Goal: Task Accomplishment & Management: Complete application form

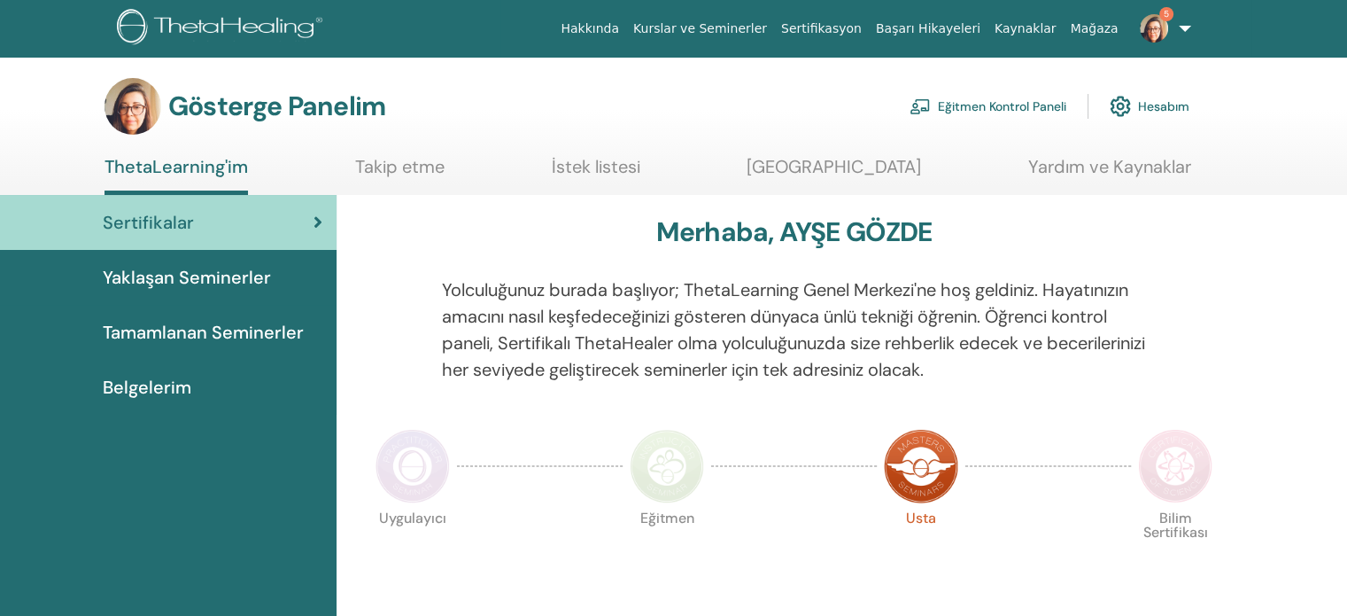
click at [975, 100] on font "Eğitmen Kontrol Paneli" at bounding box center [1002, 107] width 128 height 16
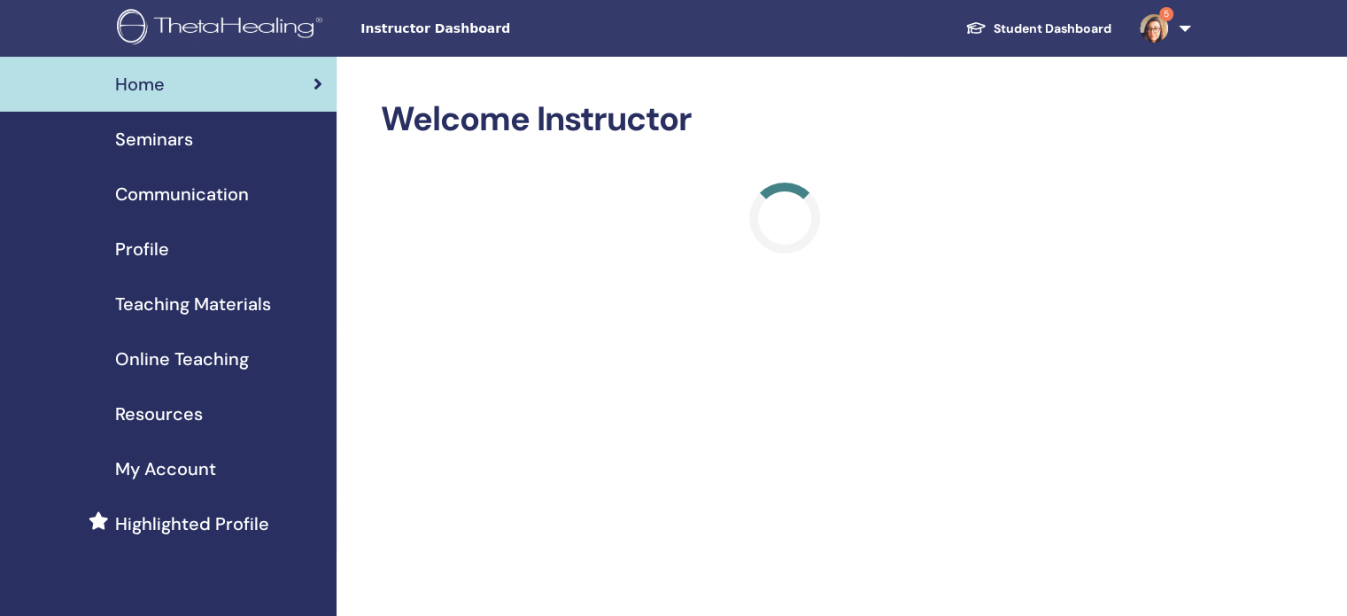
click at [190, 148] on span "Seminars" at bounding box center [154, 139] width 78 height 27
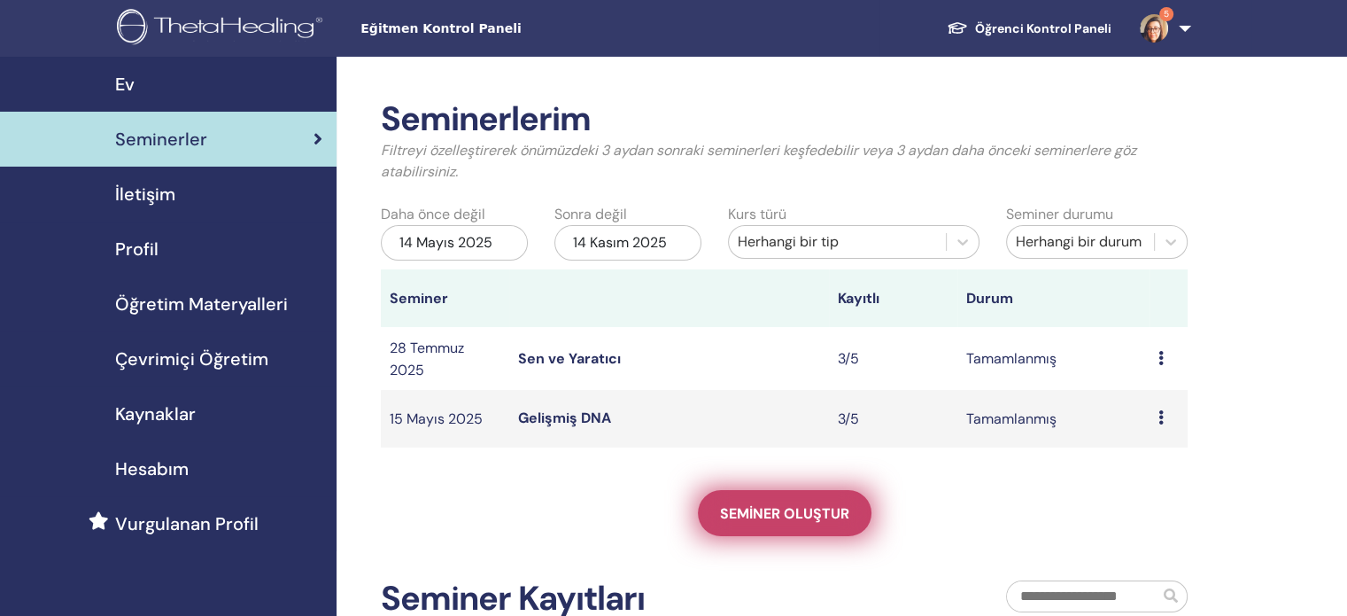
click at [822, 518] on font "Seminer oluştur" at bounding box center [784, 513] width 129 height 19
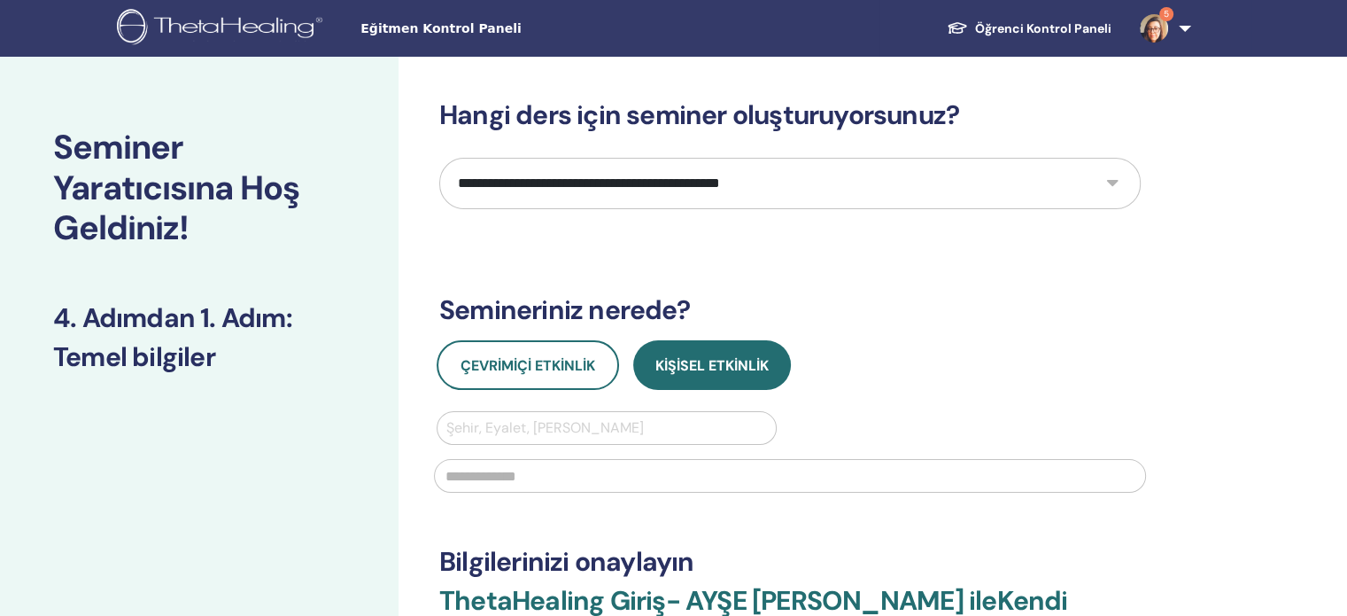
click at [655, 182] on select "**********" at bounding box center [789, 183] width 701 height 51
select select "*"
click at [439, 158] on select "**********" at bounding box center [789, 183] width 701 height 51
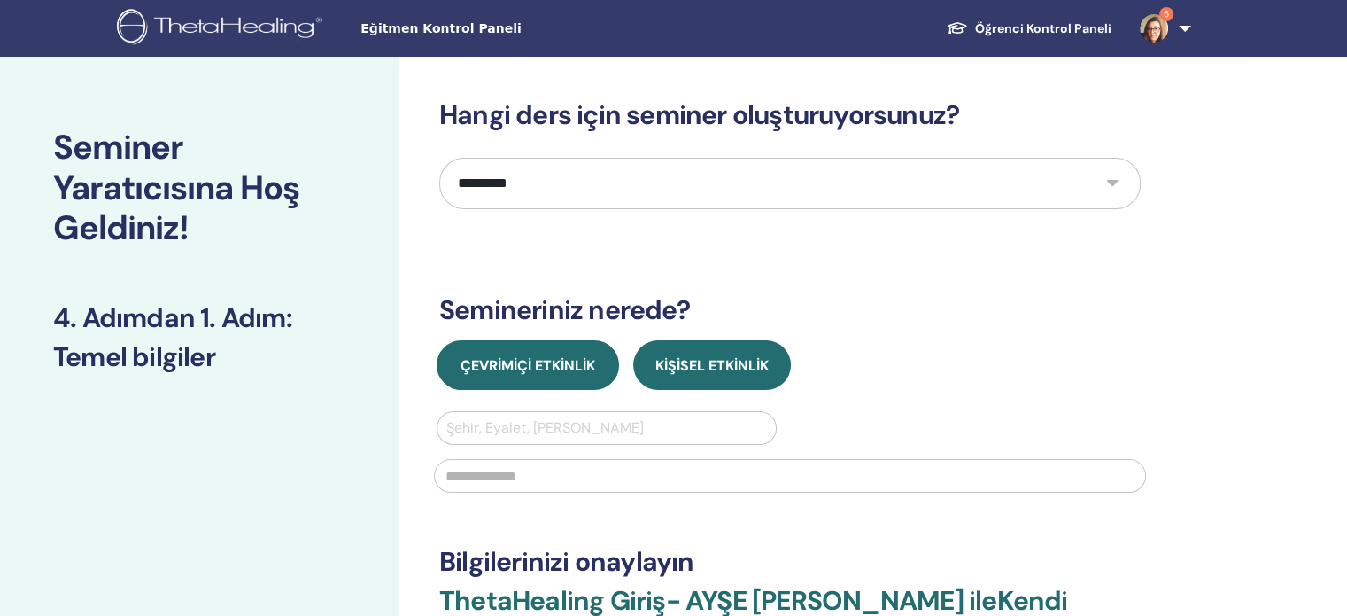
click at [581, 364] on font "Çevrimiçi Etkinlik" at bounding box center [528, 365] width 135 height 19
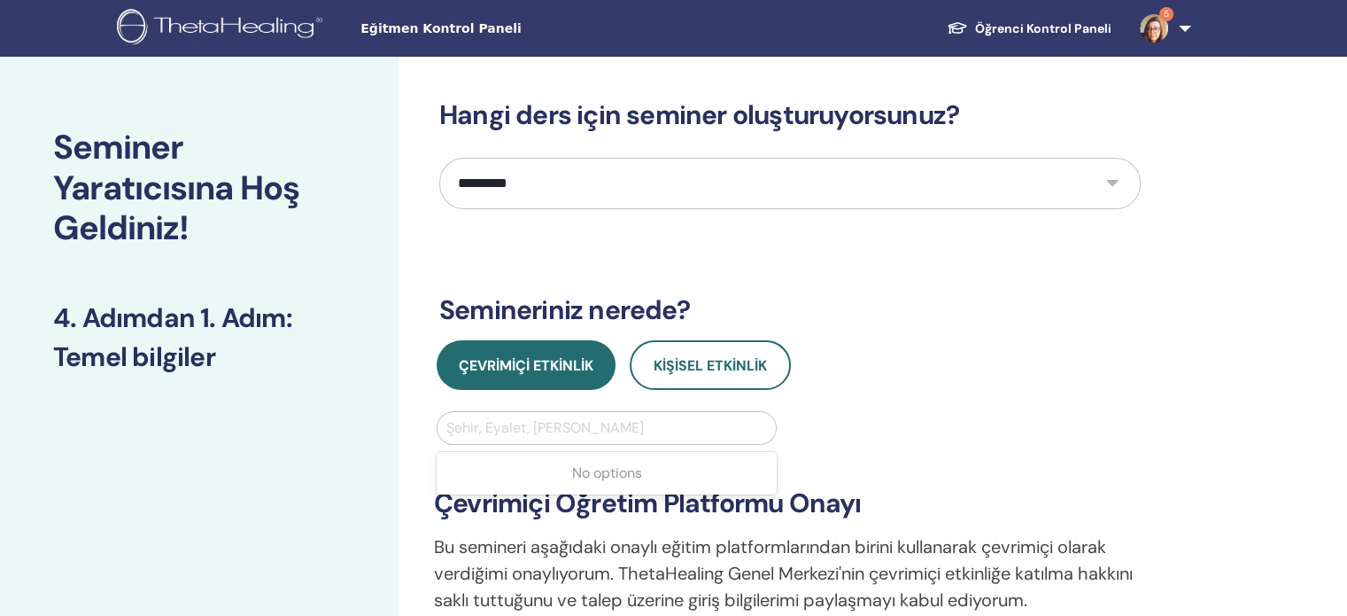
click at [601, 420] on div at bounding box center [606, 427] width 321 height 25
type input "*******"
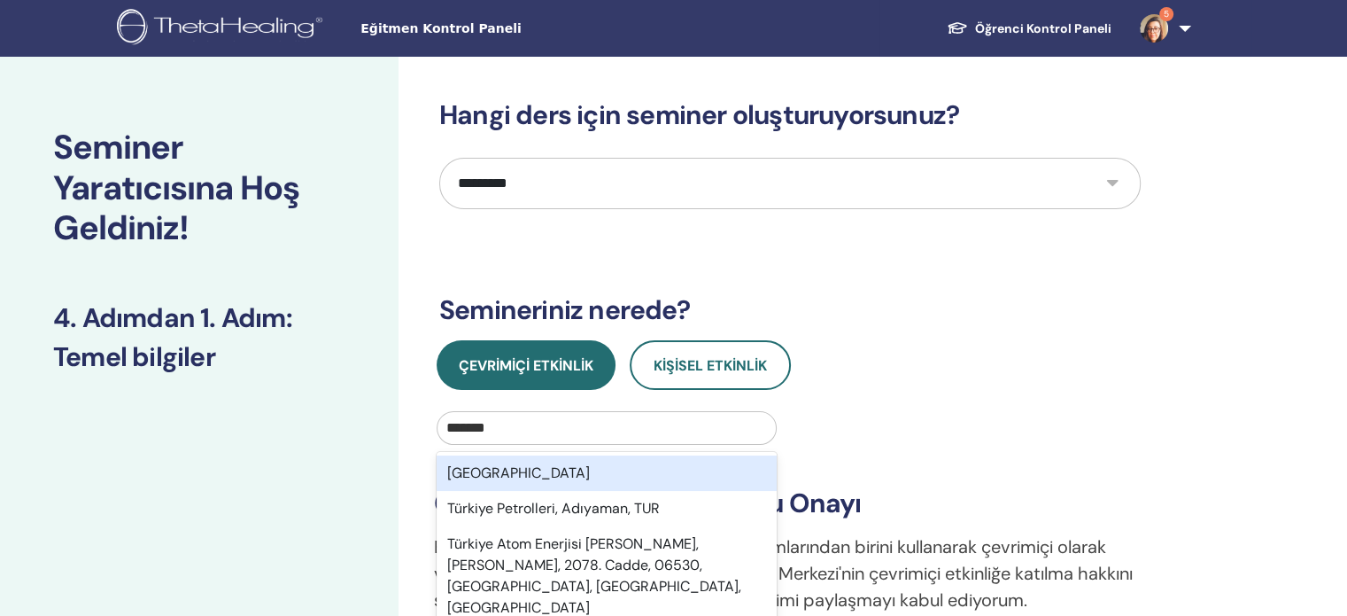
click at [571, 469] on div "Türkiye" at bounding box center [607, 472] width 340 height 35
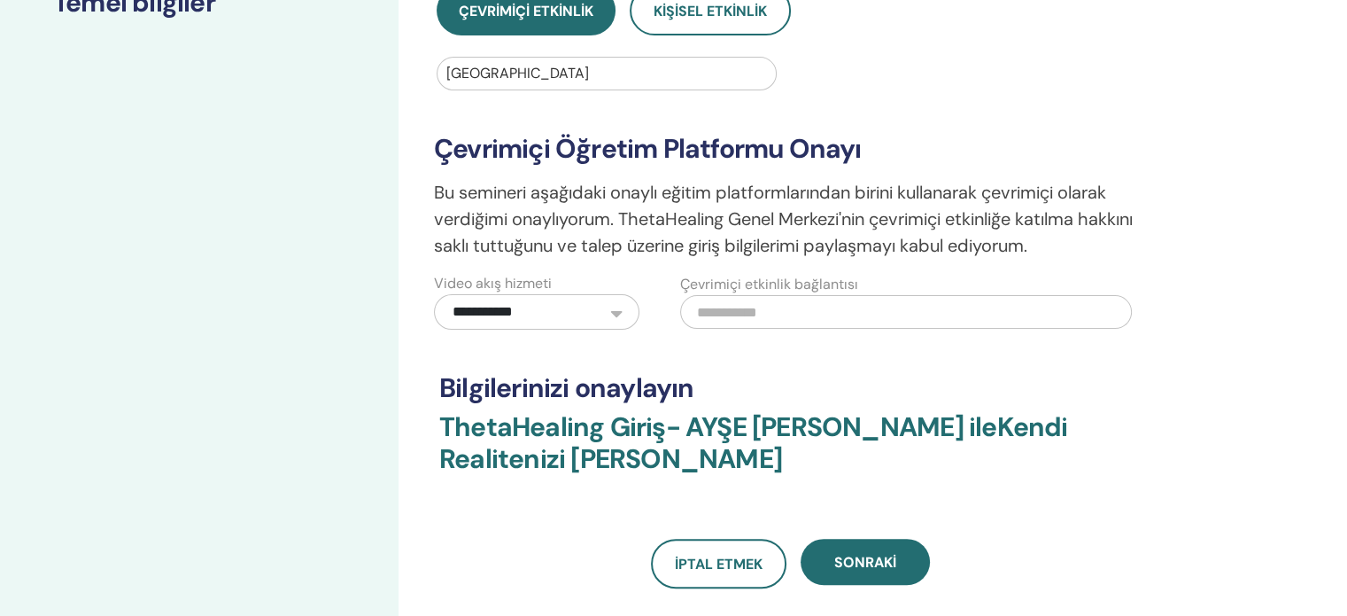
scroll to position [443, 0]
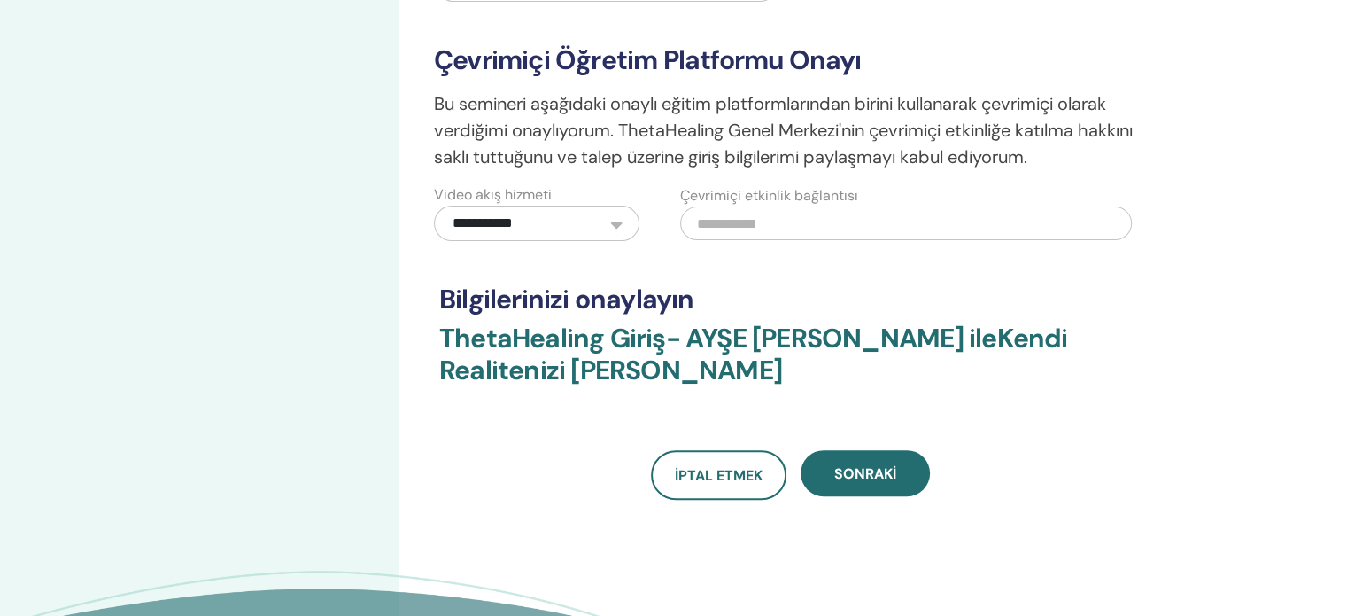
click at [537, 231] on select "**********" at bounding box center [536, 222] width 205 height 35
click at [778, 229] on input "text" at bounding box center [906, 223] width 452 height 34
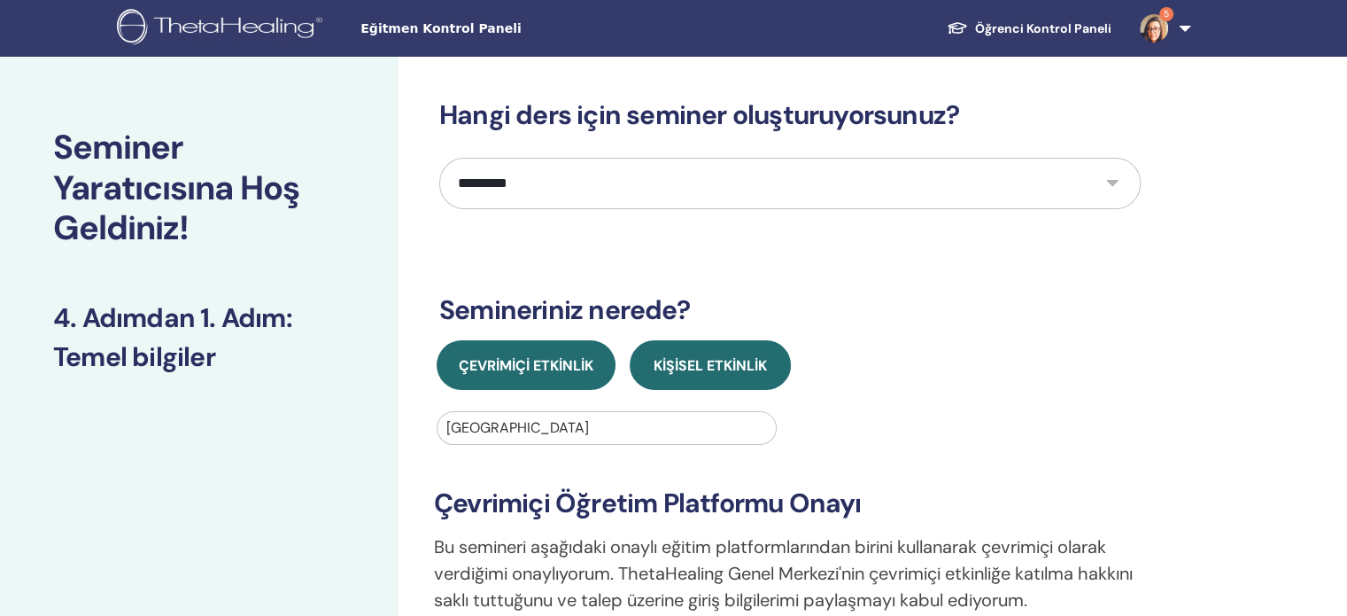
click at [710, 360] on font "Kişisel Etkinlik" at bounding box center [710, 365] width 113 height 19
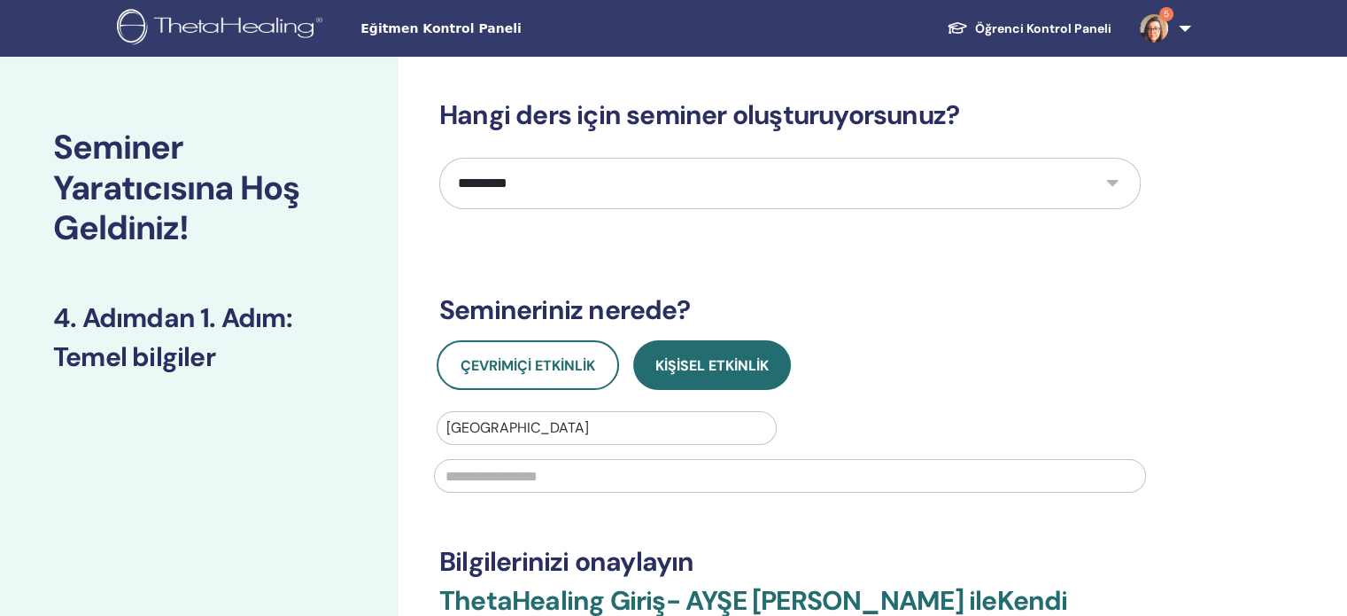
click at [606, 471] on input "text" at bounding box center [790, 476] width 712 height 34
type input "*******"
click at [811, 554] on h3 "Bilgilerinizi onaylayın" at bounding box center [789, 562] width 701 height 32
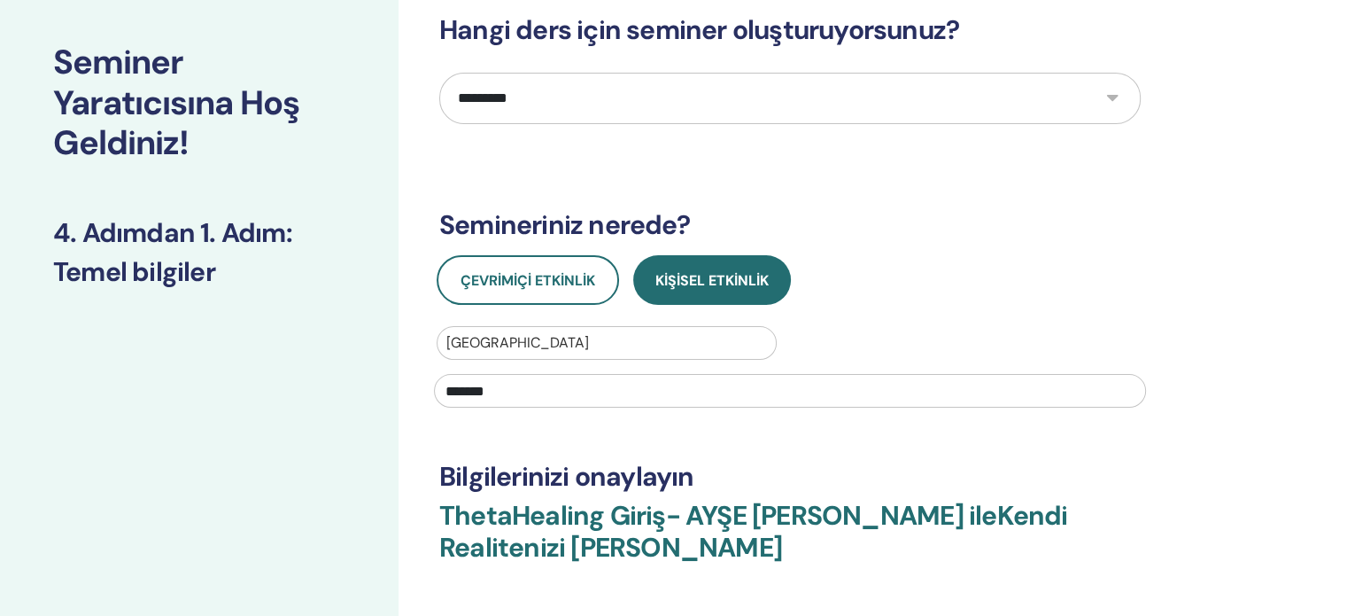
scroll to position [354, 0]
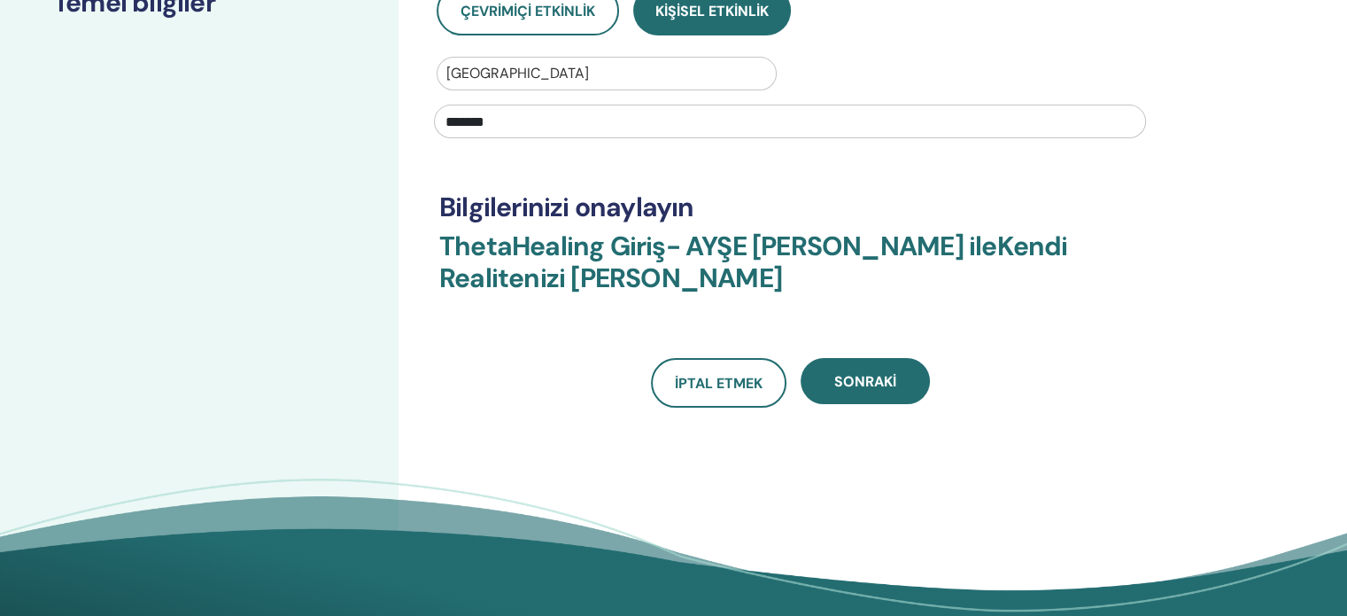
click at [913, 405] on div "Sonraki" at bounding box center [865, 383] width 129 height 50
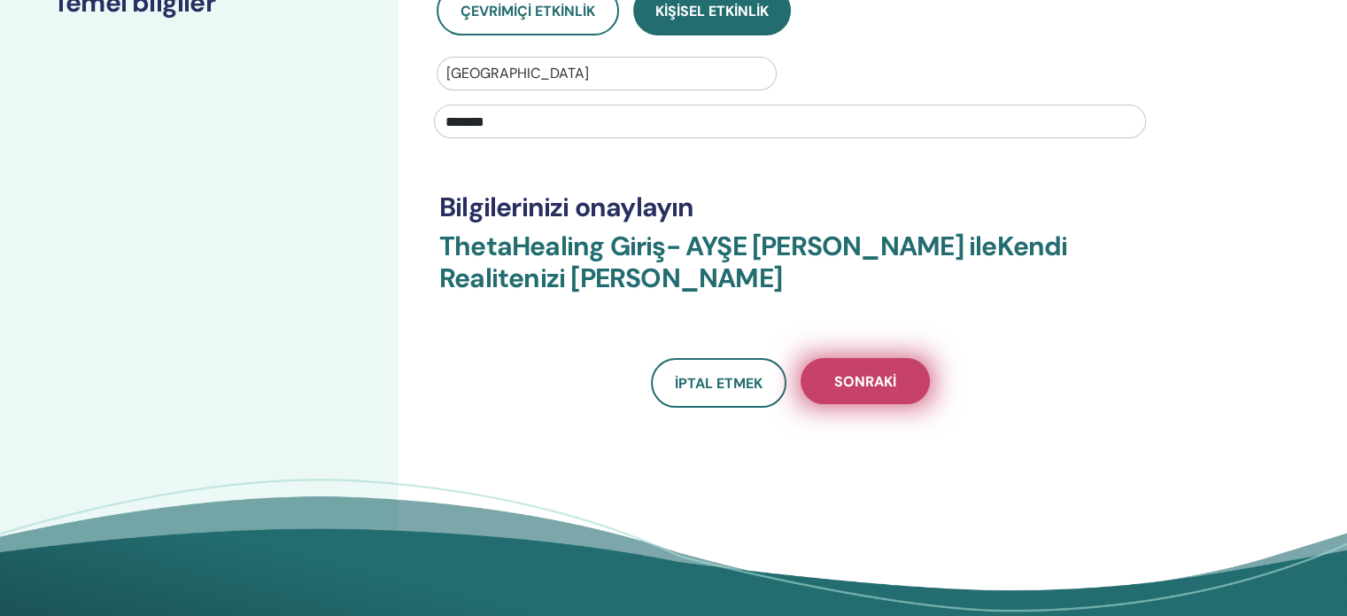
click at [911, 399] on button "Sonraki" at bounding box center [865, 381] width 129 height 46
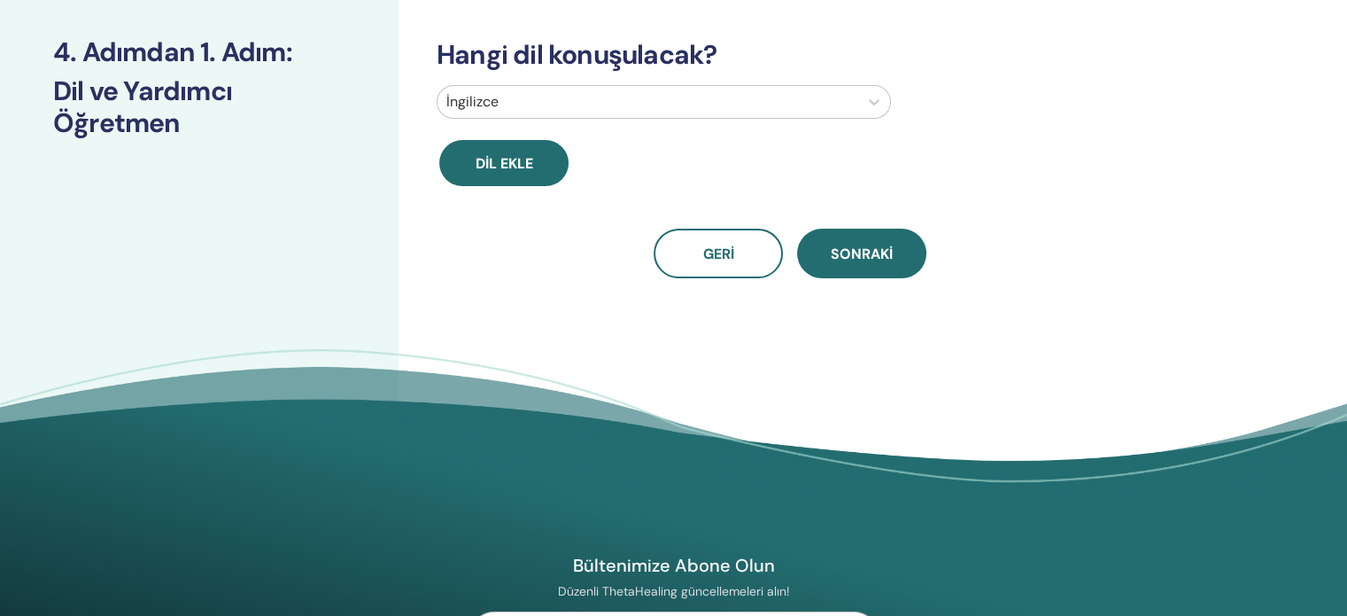
scroll to position [0, 0]
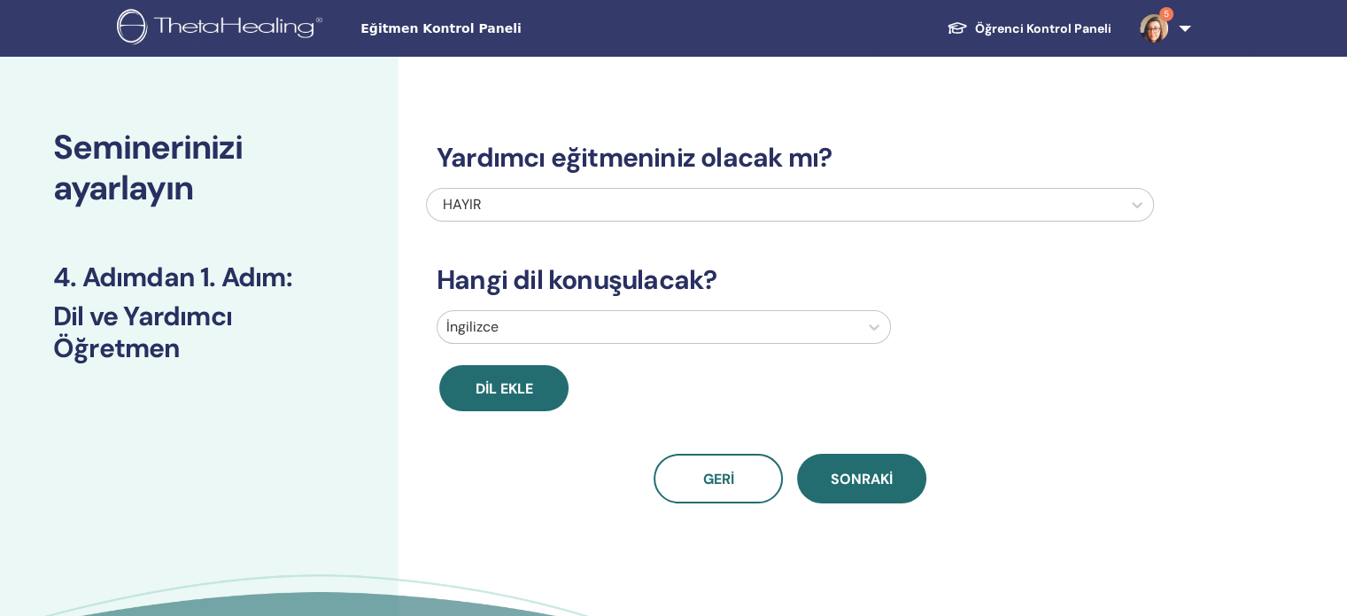
click at [599, 332] on div at bounding box center [647, 326] width 403 height 25
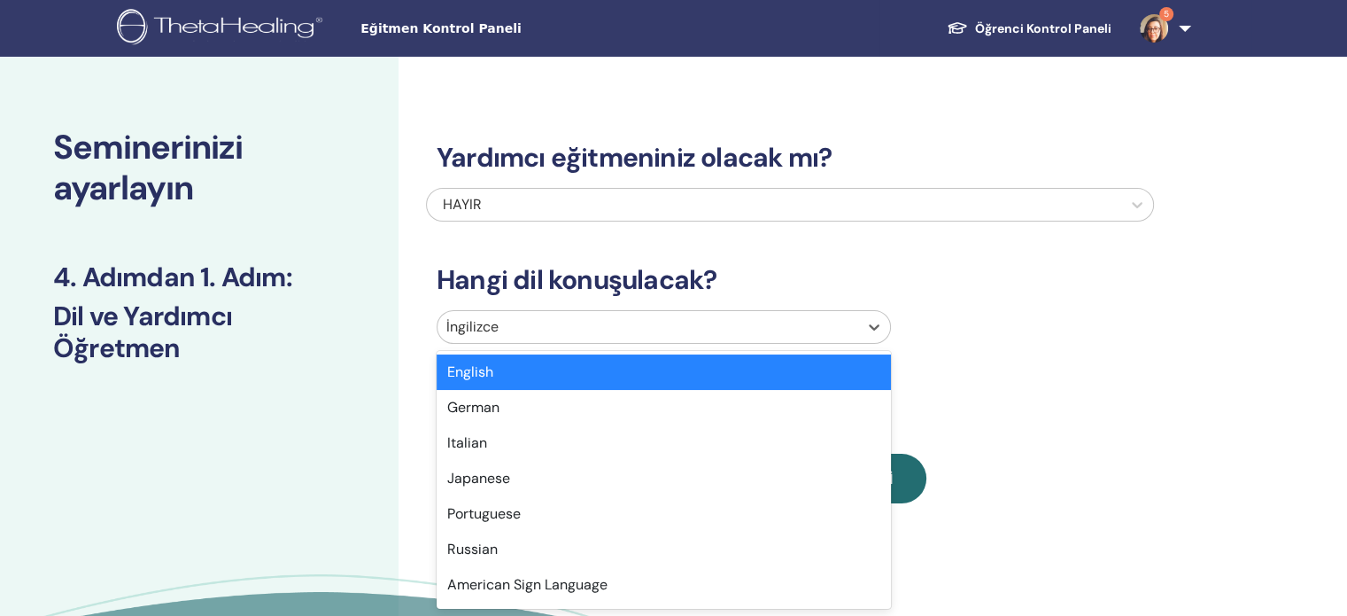
scroll to position [7, 0]
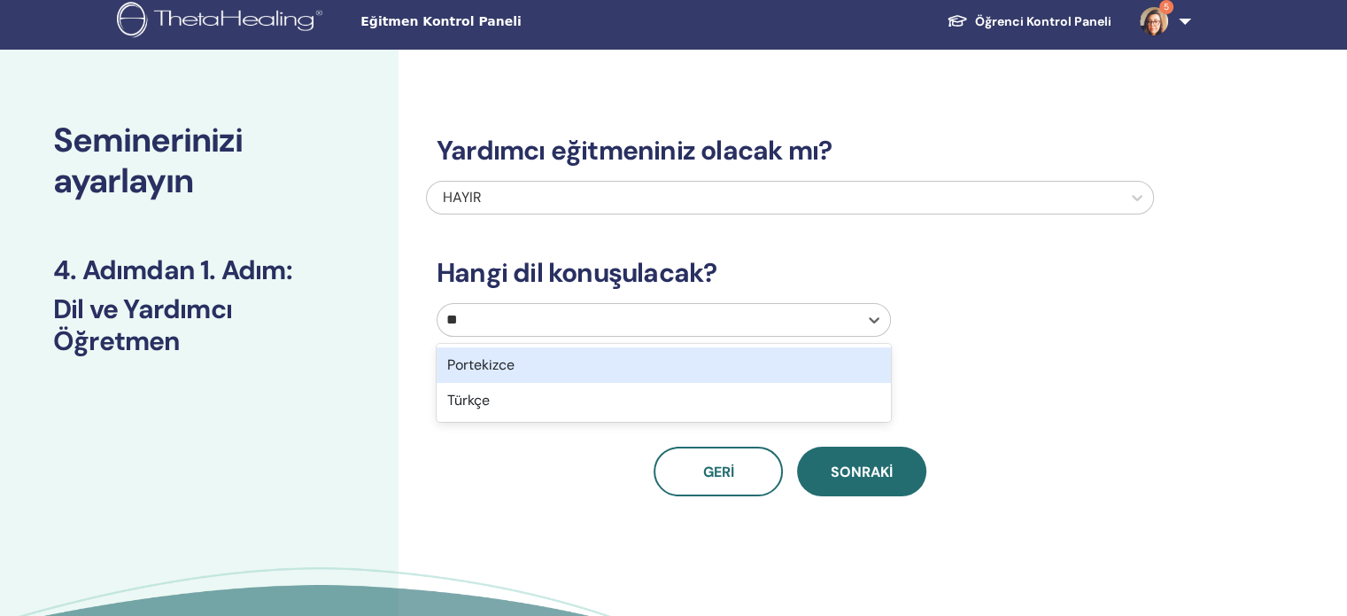
type input "***"
click at [590, 368] on div "Türkçe" at bounding box center [664, 364] width 454 height 35
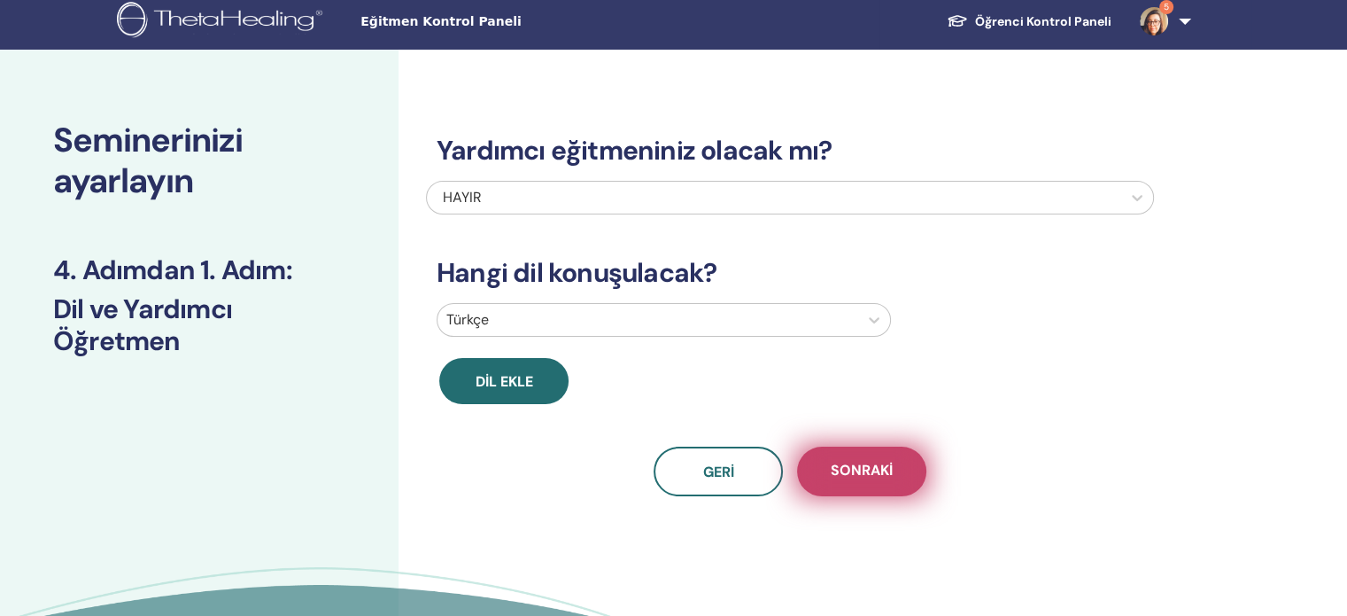
click at [853, 476] on font "Sonraki" at bounding box center [862, 470] width 62 height 19
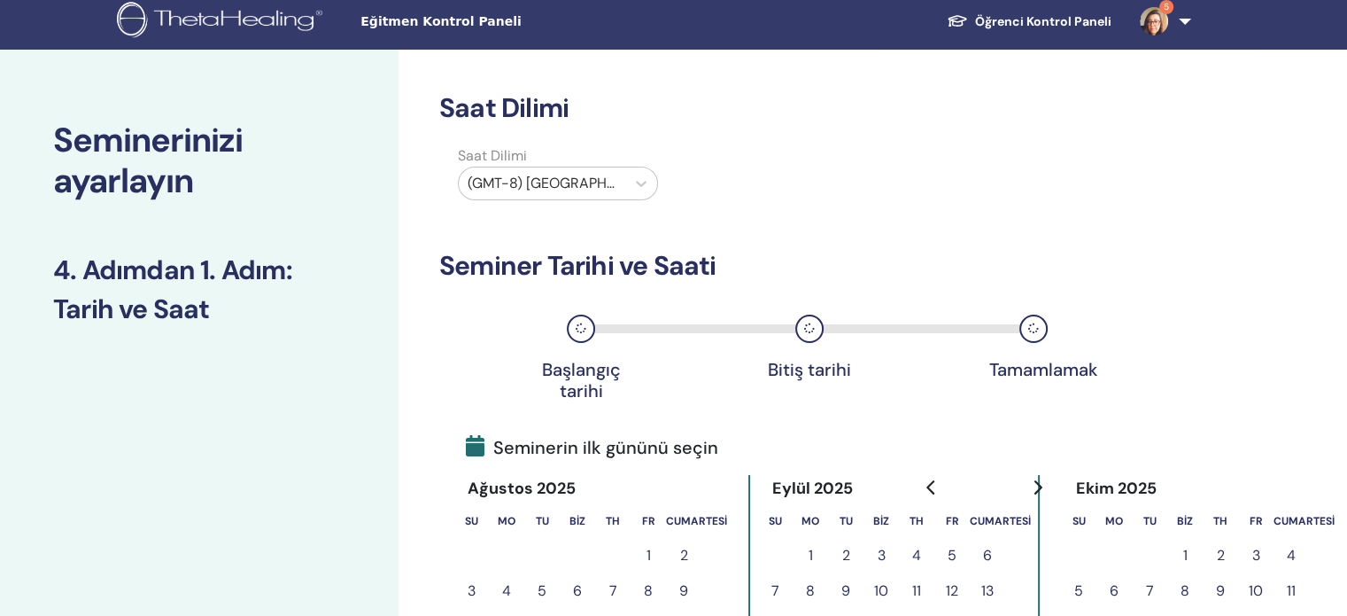
click at [534, 196] on div "(GMT-8) ABD/Alaska" at bounding box center [542, 183] width 167 height 32
type input "***"
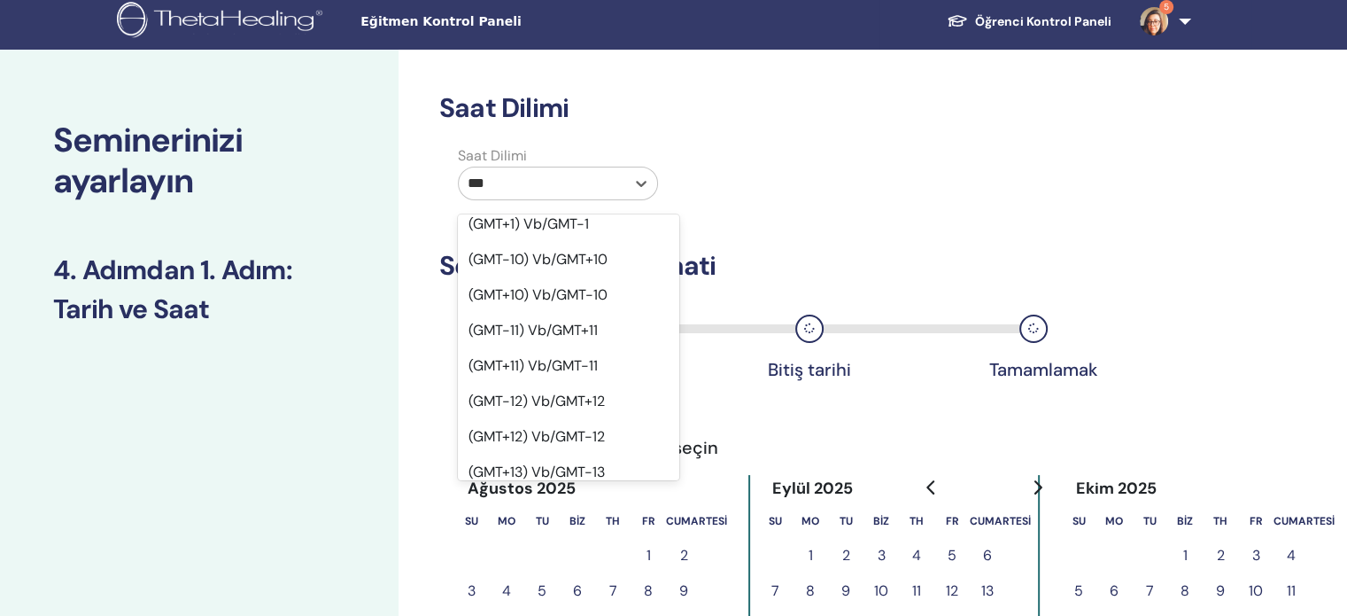
scroll to position [974, 0]
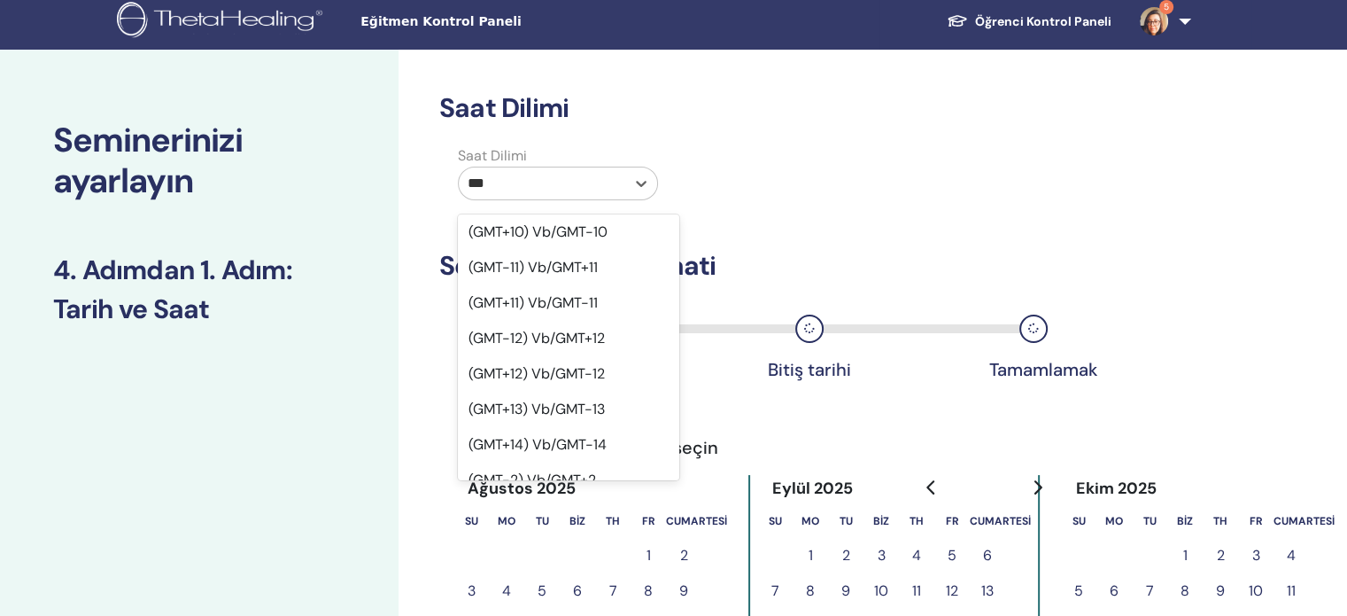
click at [577, 577] on font "(GMT+3) Vb/GMT-3" at bounding box center [533, 586] width 128 height 19
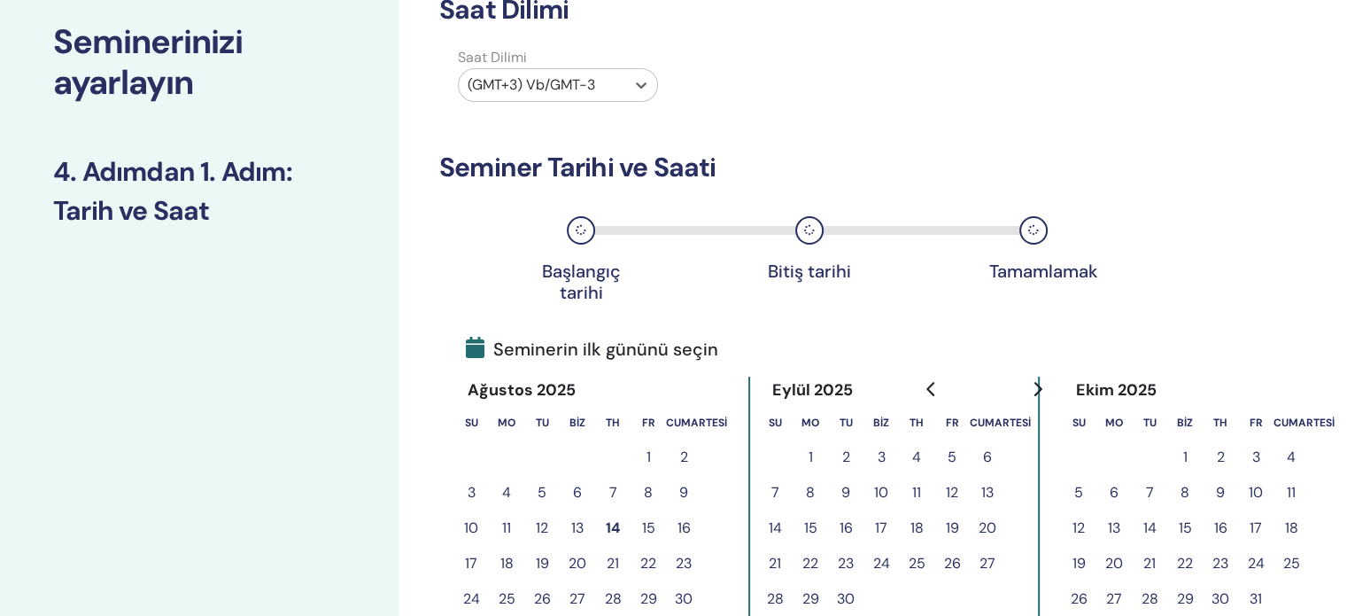
scroll to position [184, 0]
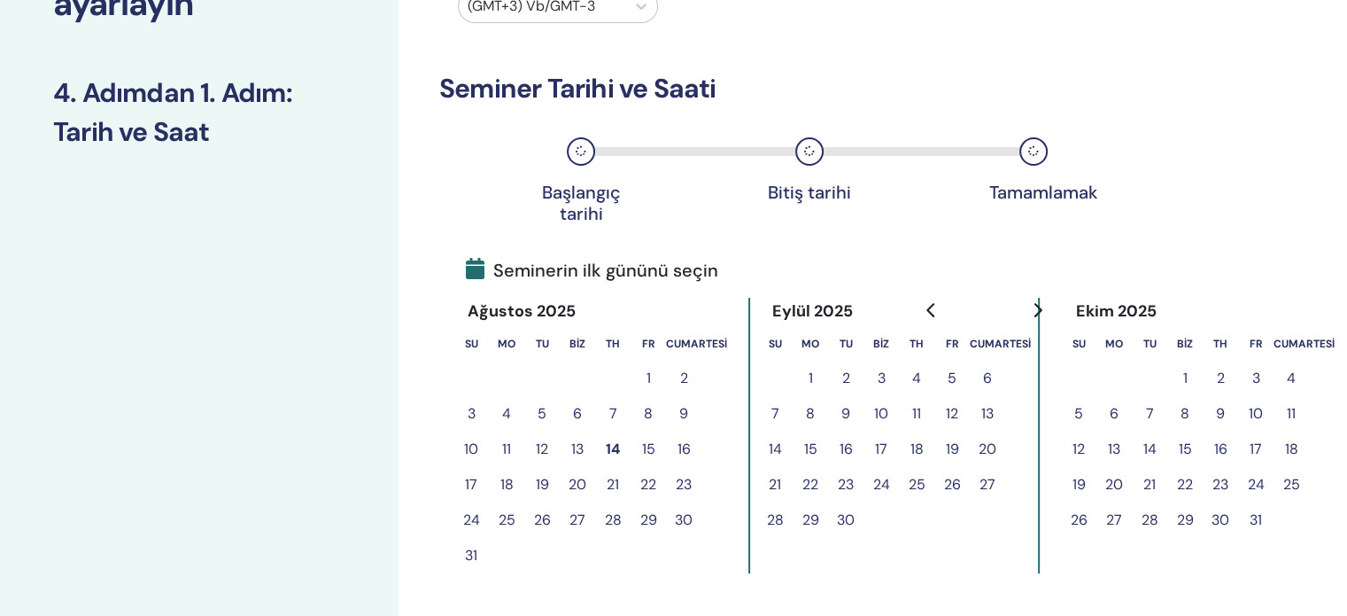
click at [609, 452] on font "14" at bounding box center [613, 448] width 14 height 19
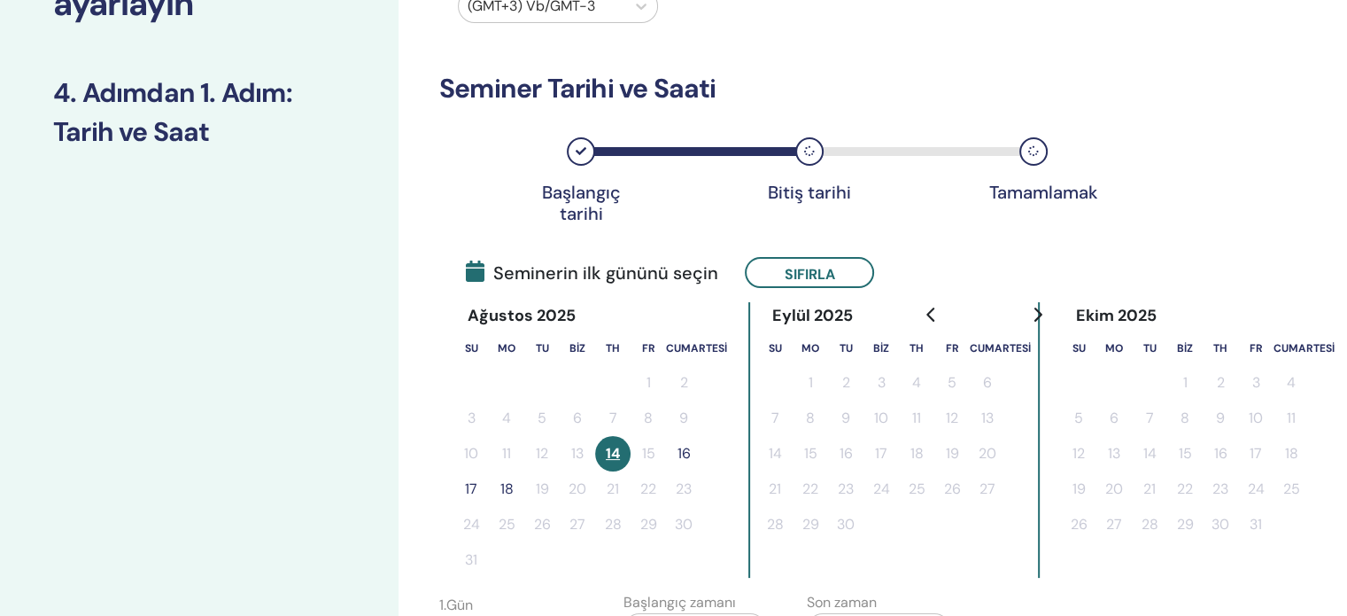
click at [691, 451] on button "16" at bounding box center [683, 453] width 35 height 35
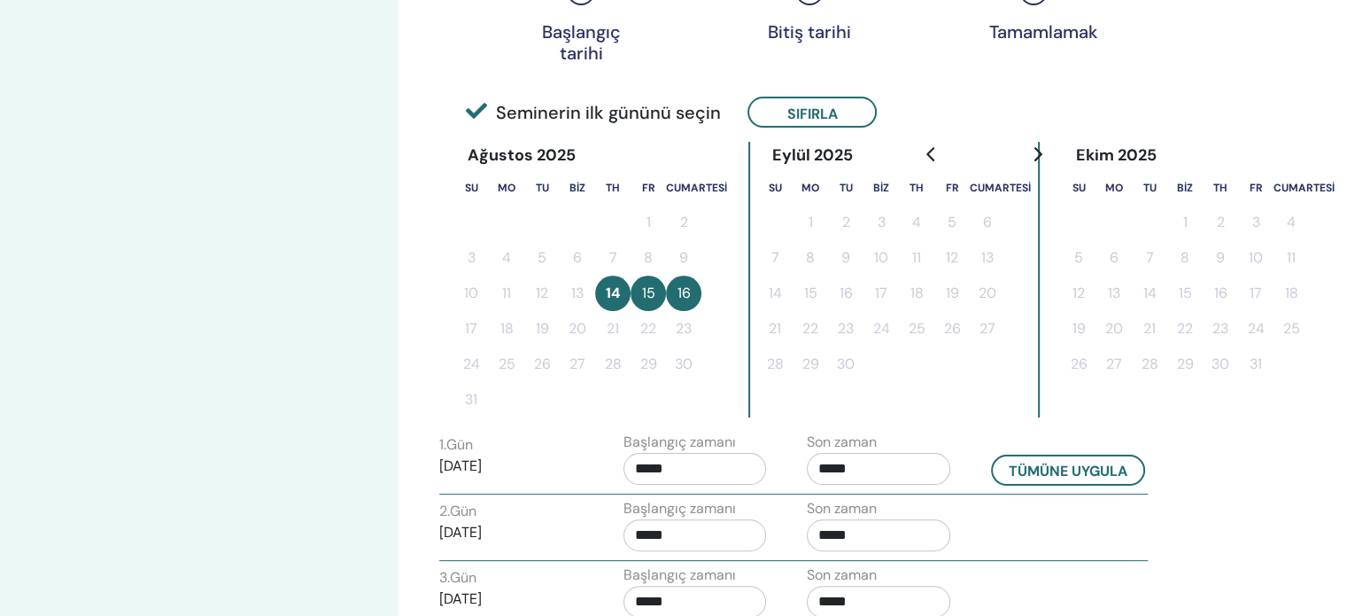
scroll to position [538, 0]
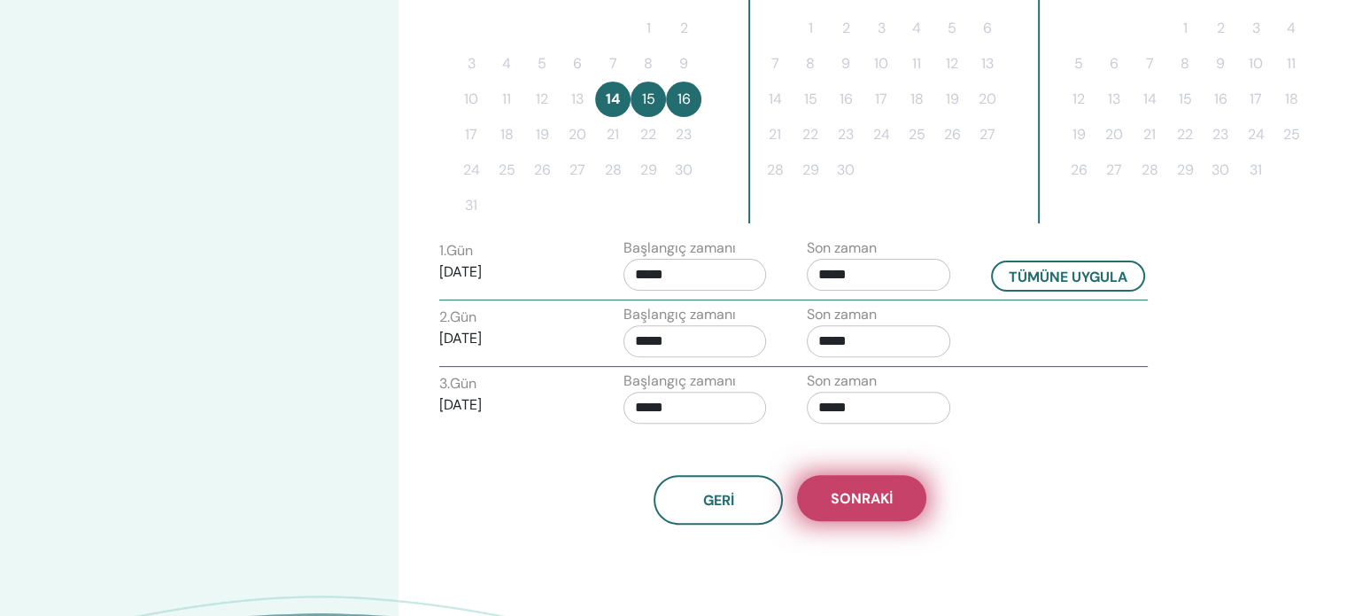
click at [879, 492] on font "Sonraki" at bounding box center [862, 498] width 62 height 19
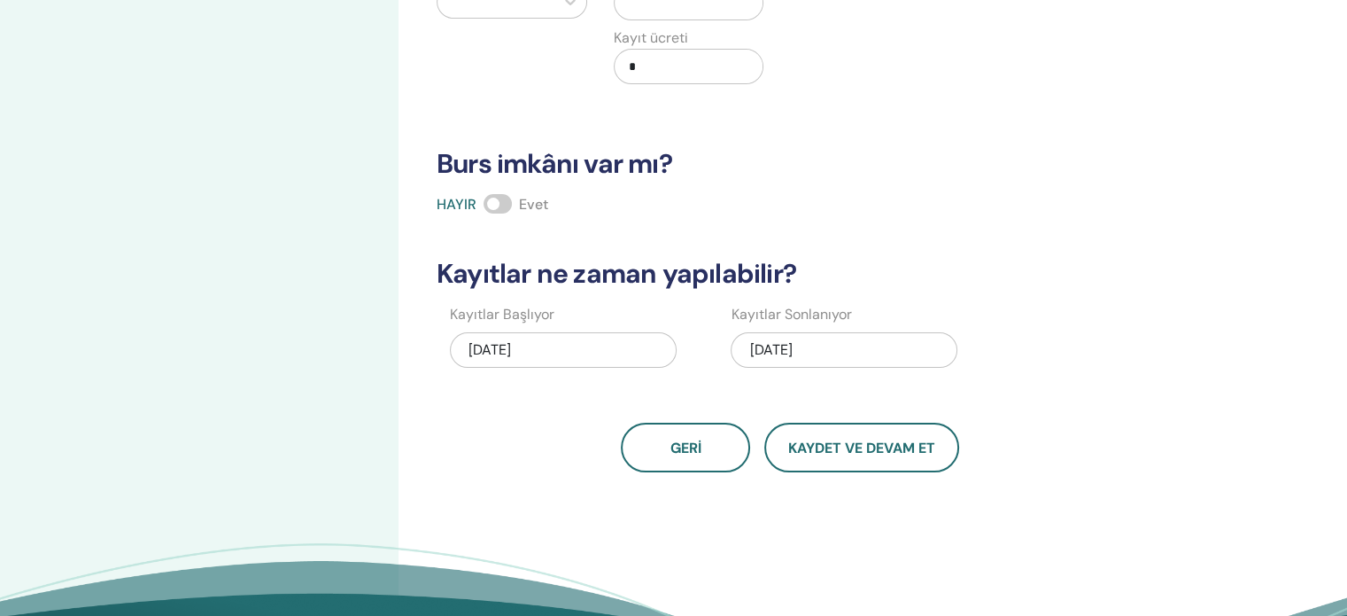
scroll to position [96, 0]
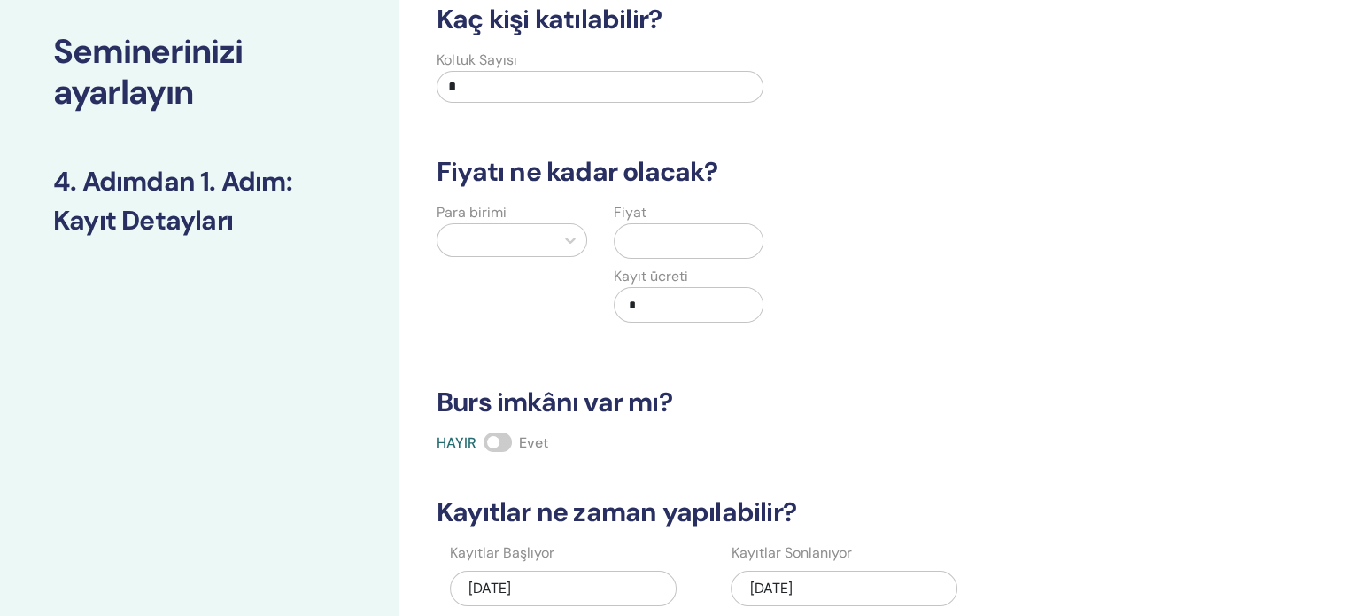
click at [462, 98] on input "*" at bounding box center [600, 87] width 327 height 32
type input "*"
click at [532, 238] on div at bounding box center [495, 240] width 99 height 25
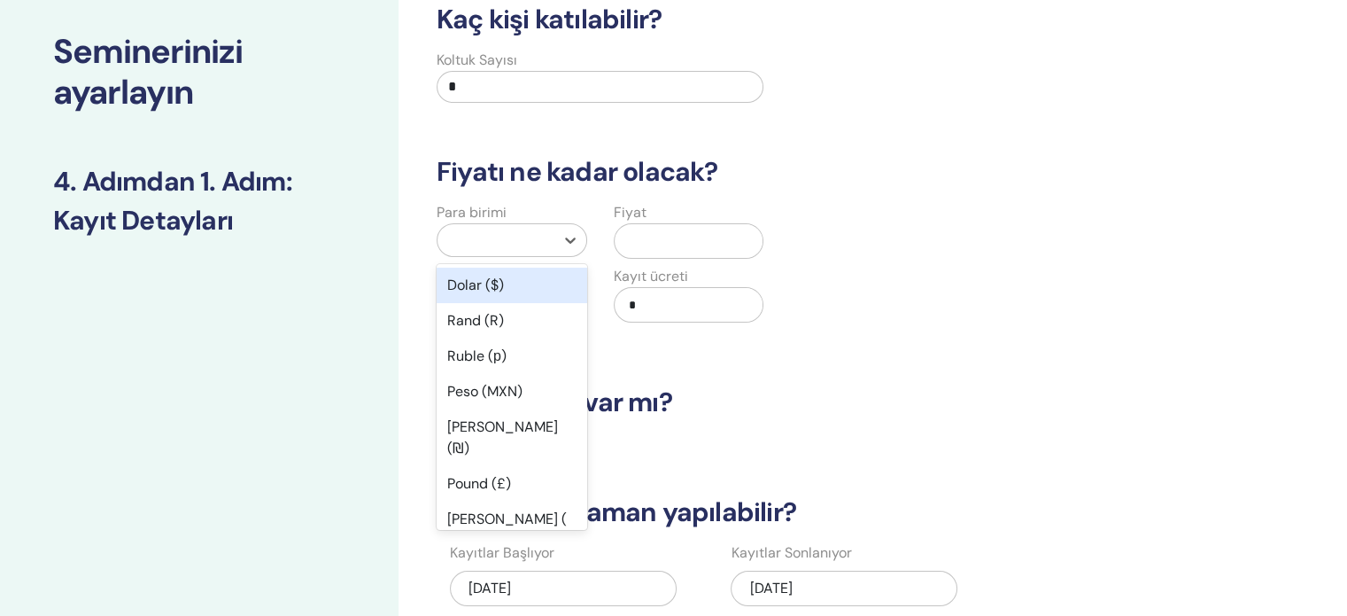
drag, startPoint x: 521, startPoint y: 283, endPoint x: 595, endPoint y: 256, distance: 79.0
click at [523, 282] on div "Dolar ($)" at bounding box center [512, 284] width 151 height 35
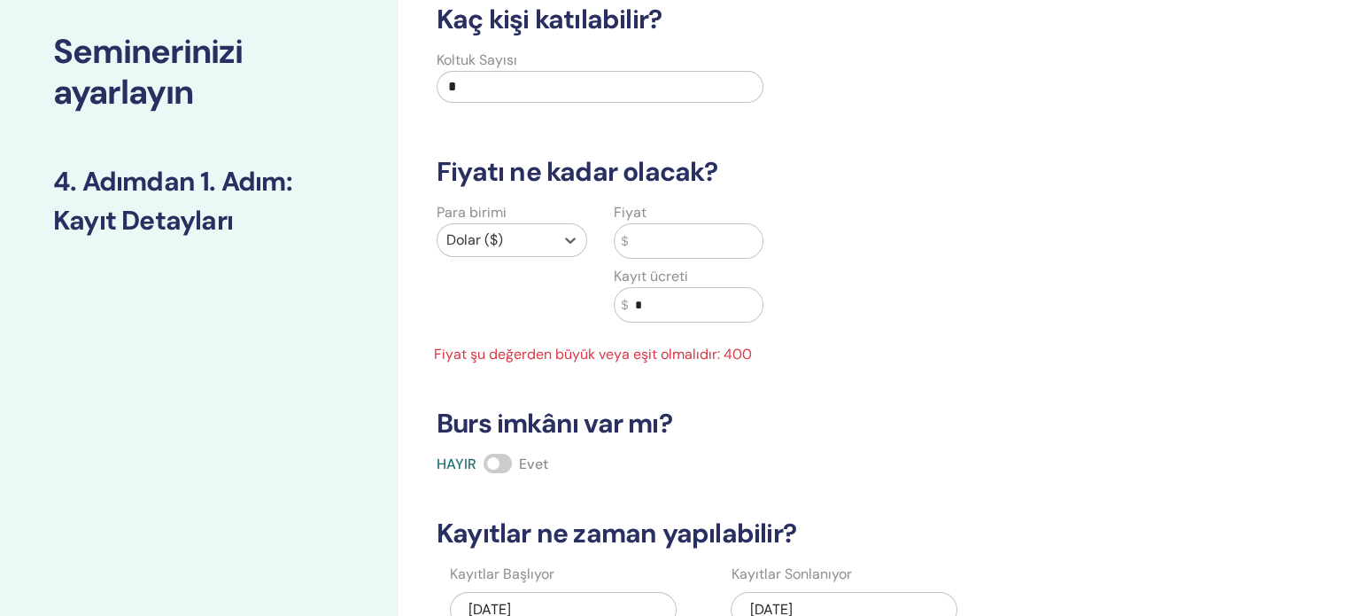
click at [669, 245] on input "text" at bounding box center [695, 241] width 135 height 34
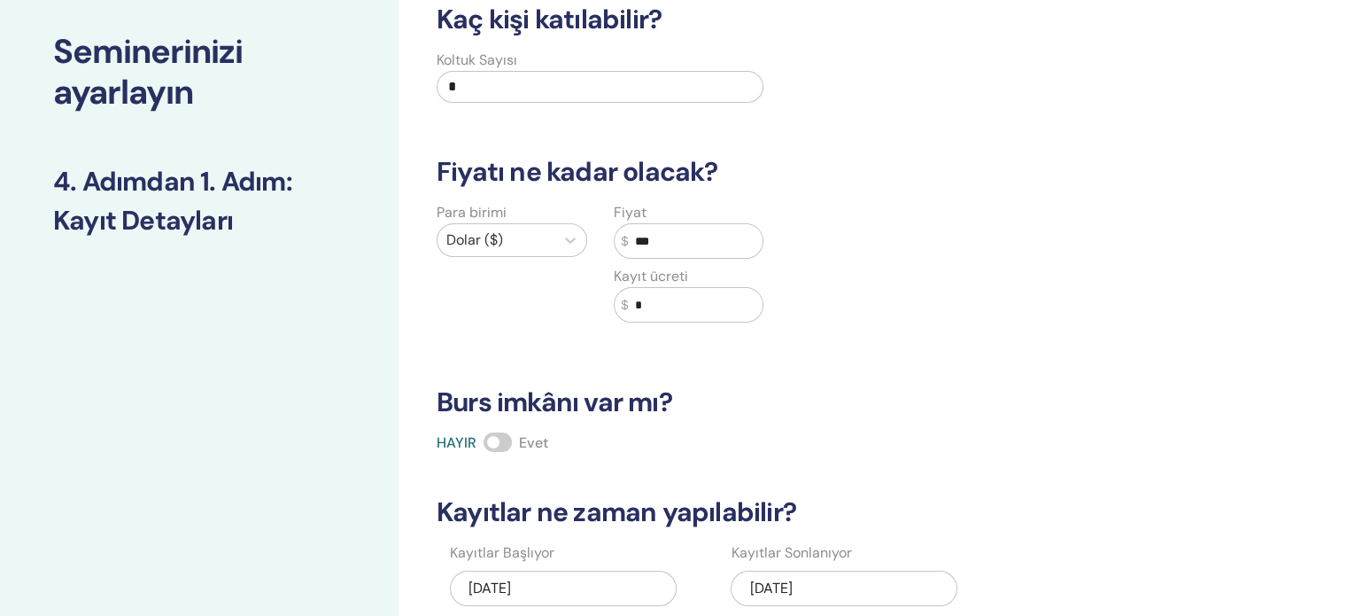
type input "***"
click at [840, 362] on div "Kaç kişi katılabilir? Koltuk Sayısı * Fiyatı ne kadar olacak? Para birimi Dolar…" at bounding box center [790, 357] width 728 height 707
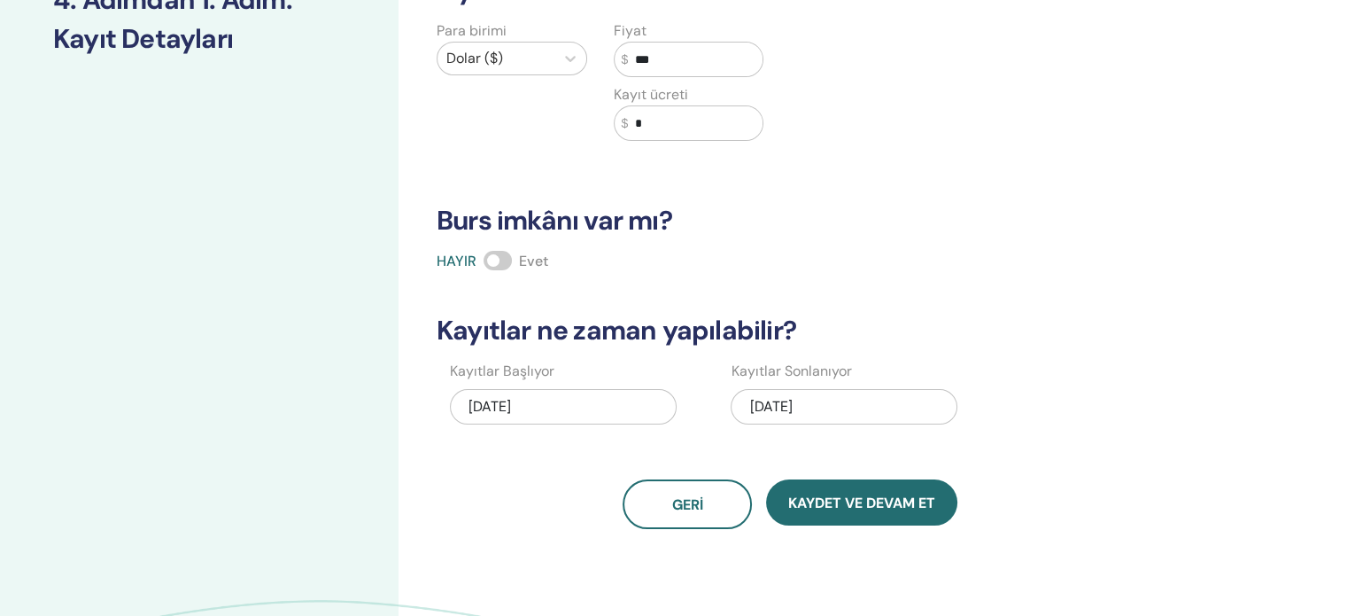
scroll to position [450, 0]
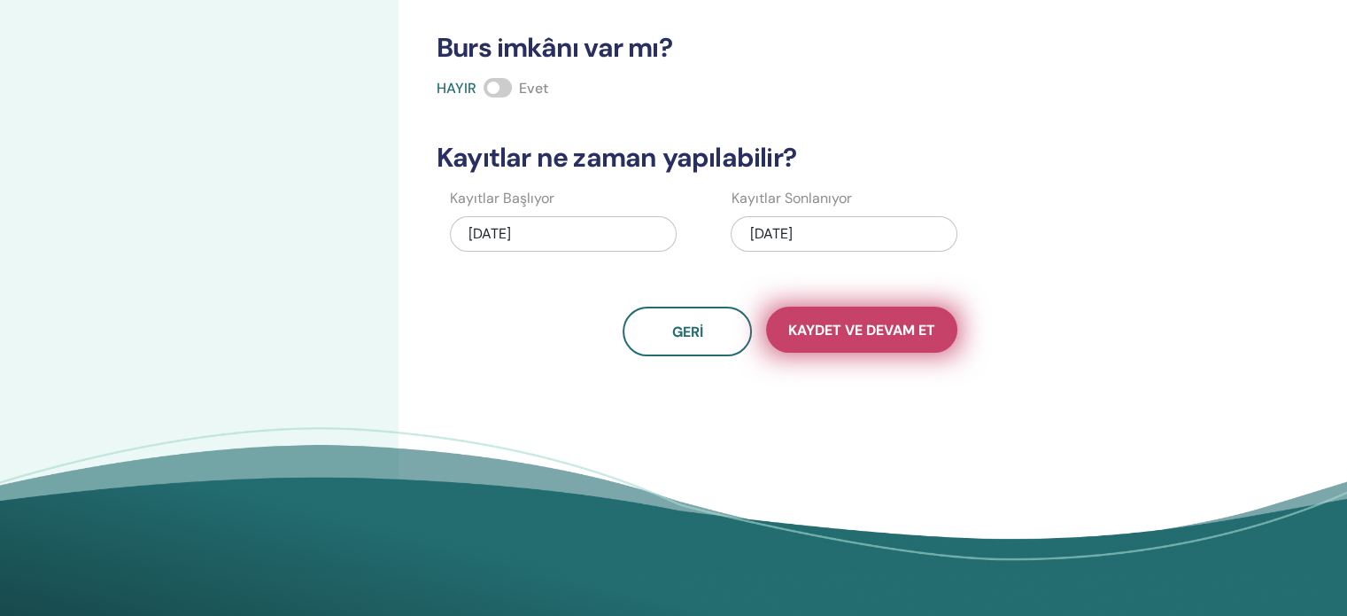
click at [866, 334] on font "Kaydet ve Devam Et" at bounding box center [861, 330] width 147 height 19
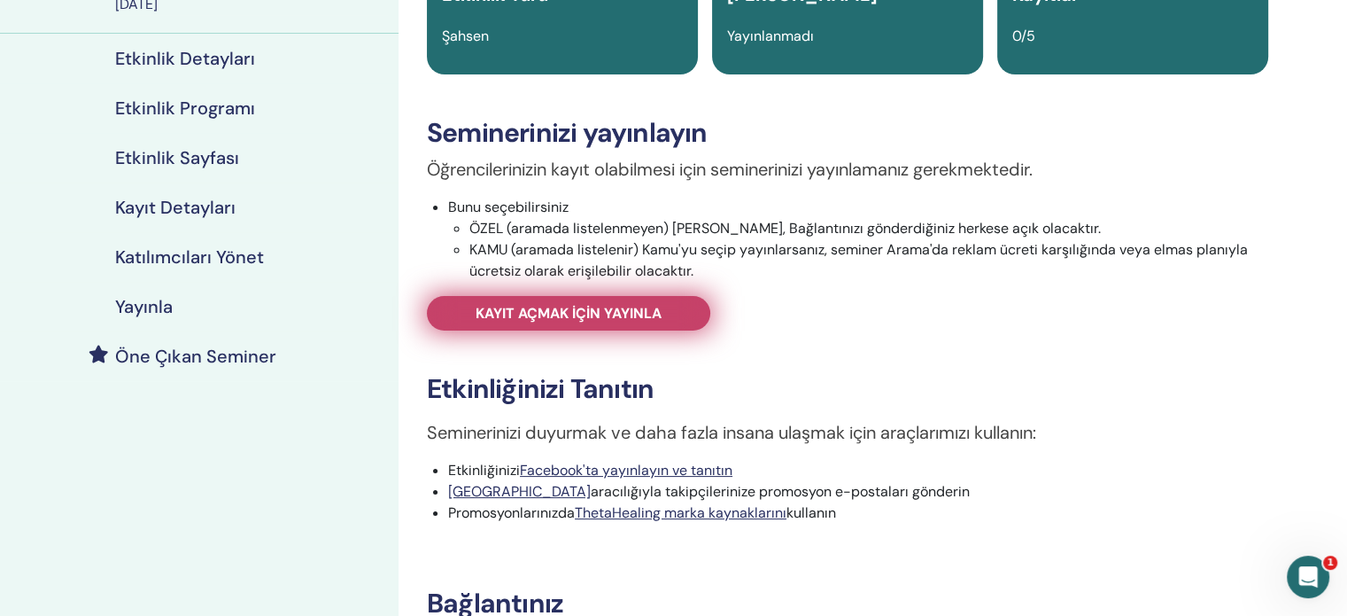
click at [664, 318] on link "Kayıt açmak için yayınla" at bounding box center [568, 313] width 283 height 35
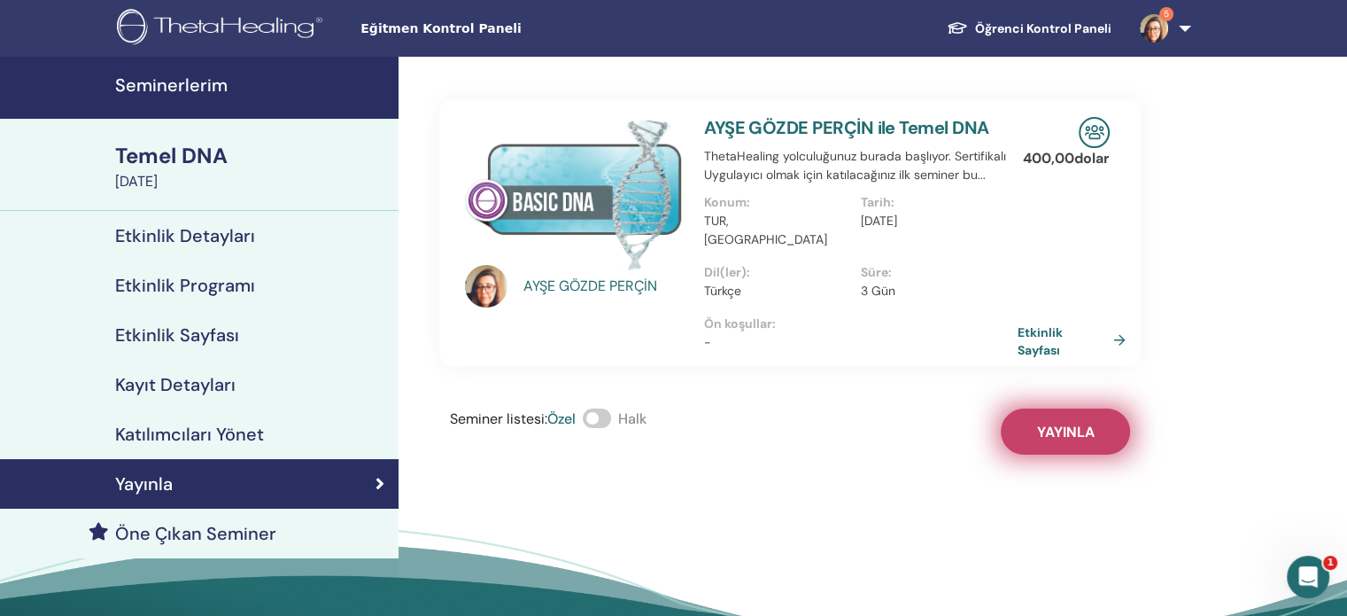
click at [1056, 422] on font "Yayınla" at bounding box center [1066, 431] width 58 height 19
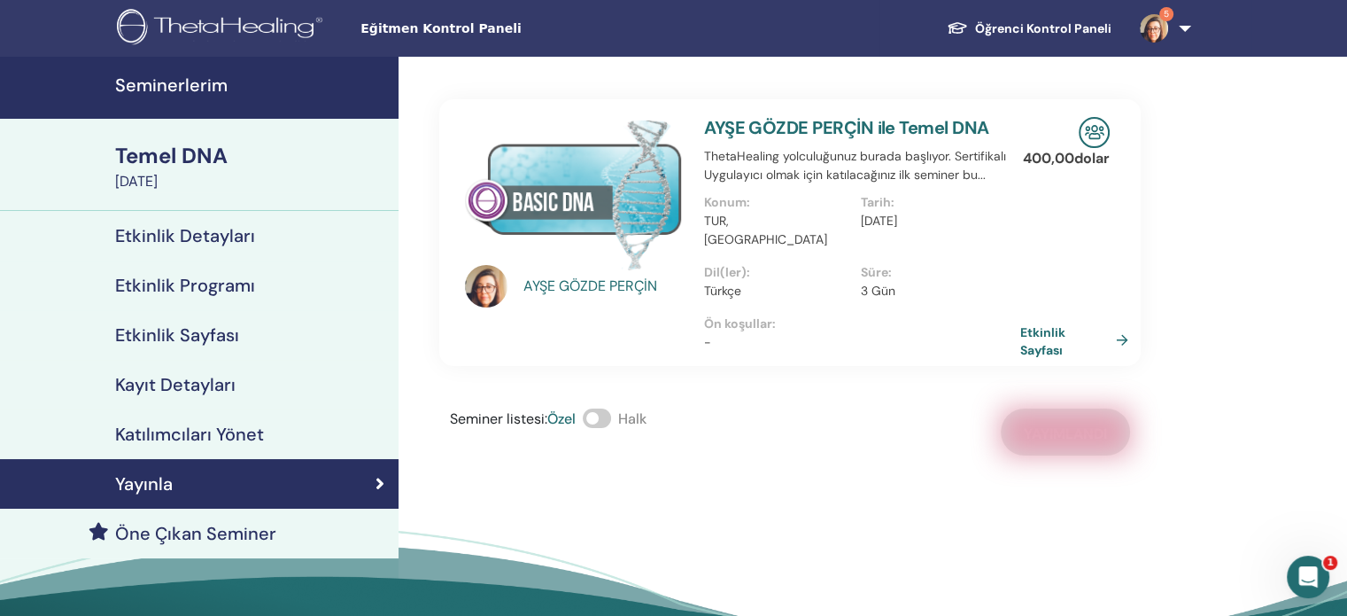
click at [1042, 322] on font "Etkinlik Sayfası" at bounding box center [1064, 339] width 89 height 35
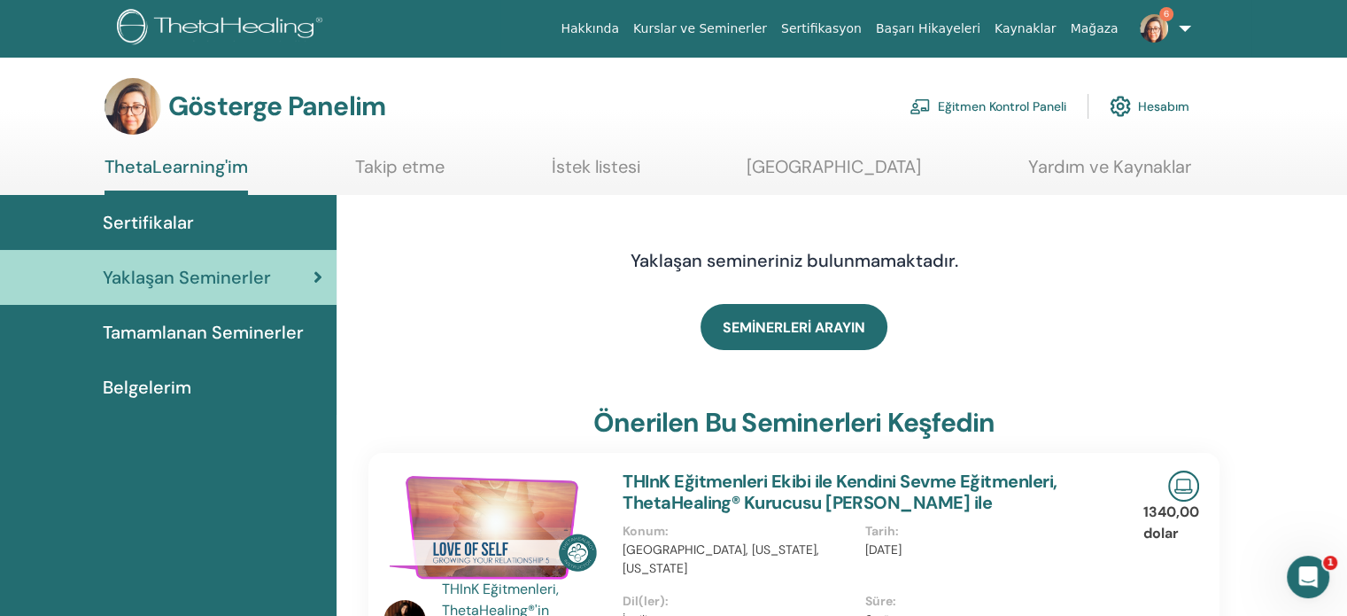
click at [974, 106] on font "Eğitmen Kontrol Paneli" at bounding box center [1002, 107] width 128 height 16
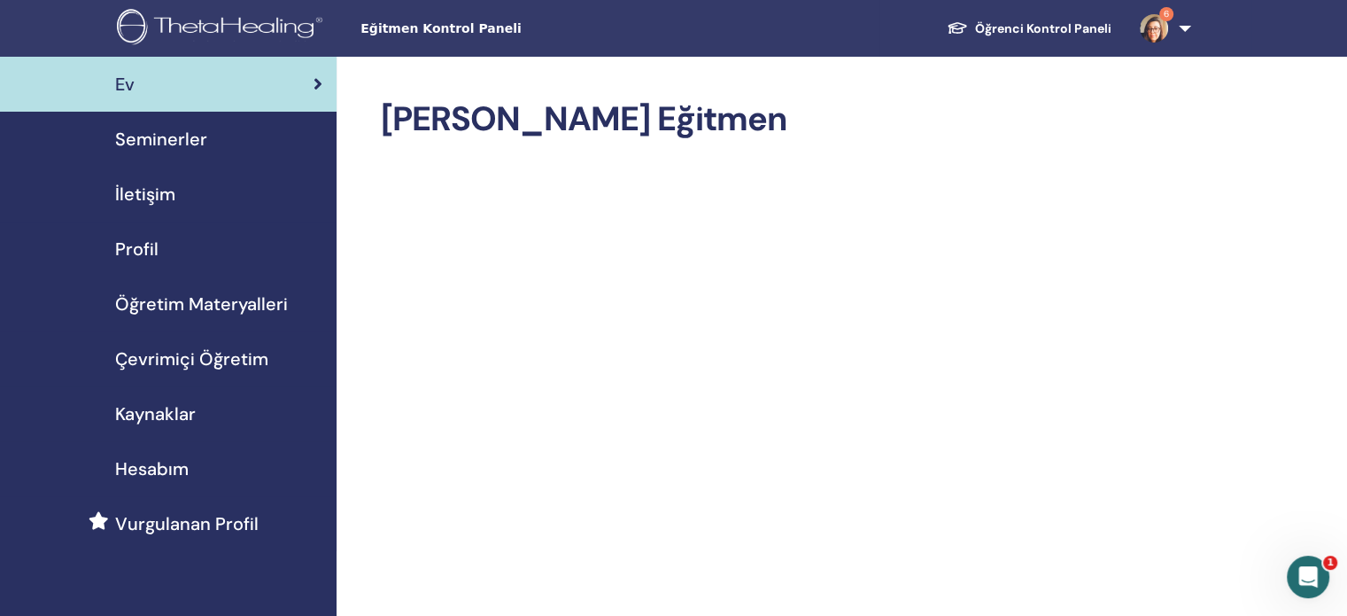
click at [202, 150] on font "Seminerler" at bounding box center [161, 139] width 92 height 23
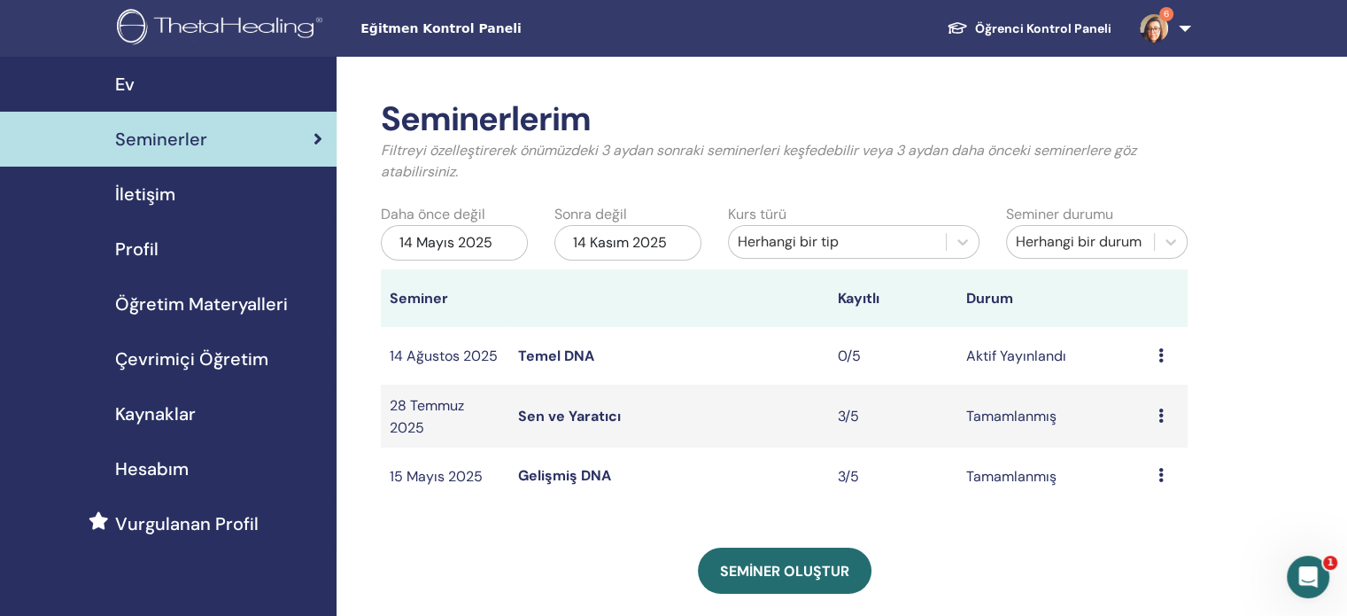
click at [619, 240] on font "14 Kasım 2025" at bounding box center [620, 242] width 94 height 19
click at [449, 349] on font "14 Ağustos 2025" at bounding box center [444, 355] width 108 height 19
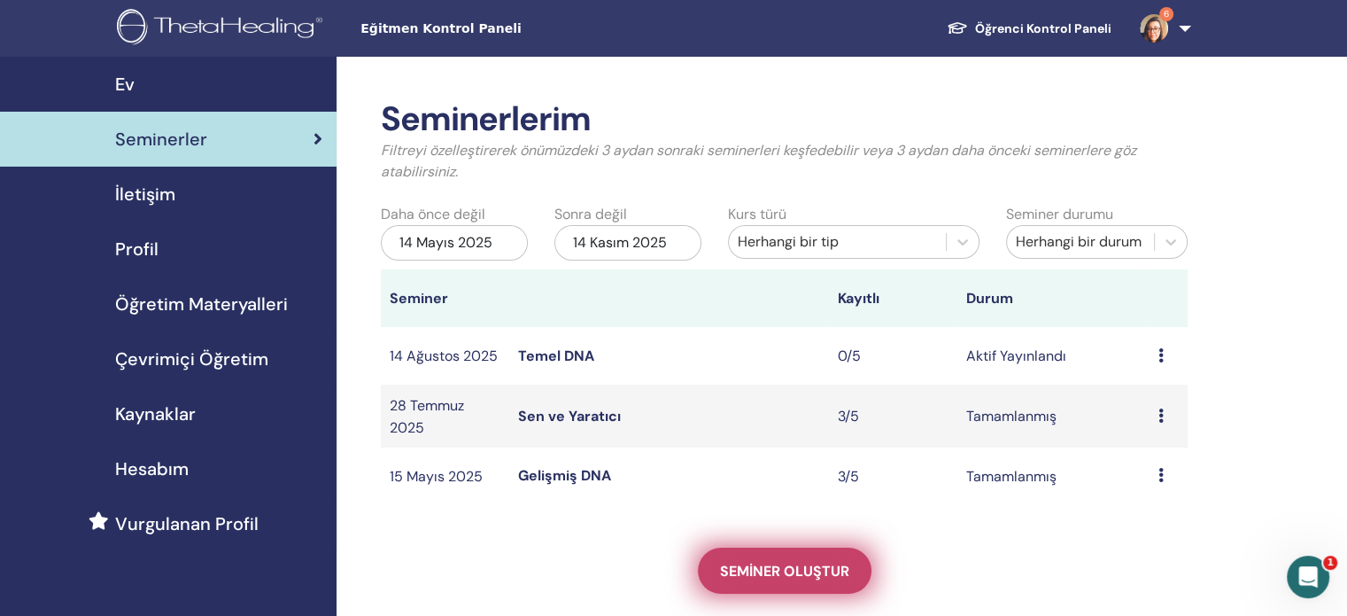
click at [767, 577] on font "Seminer oluştur" at bounding box center [784, 571] width 129 height 19
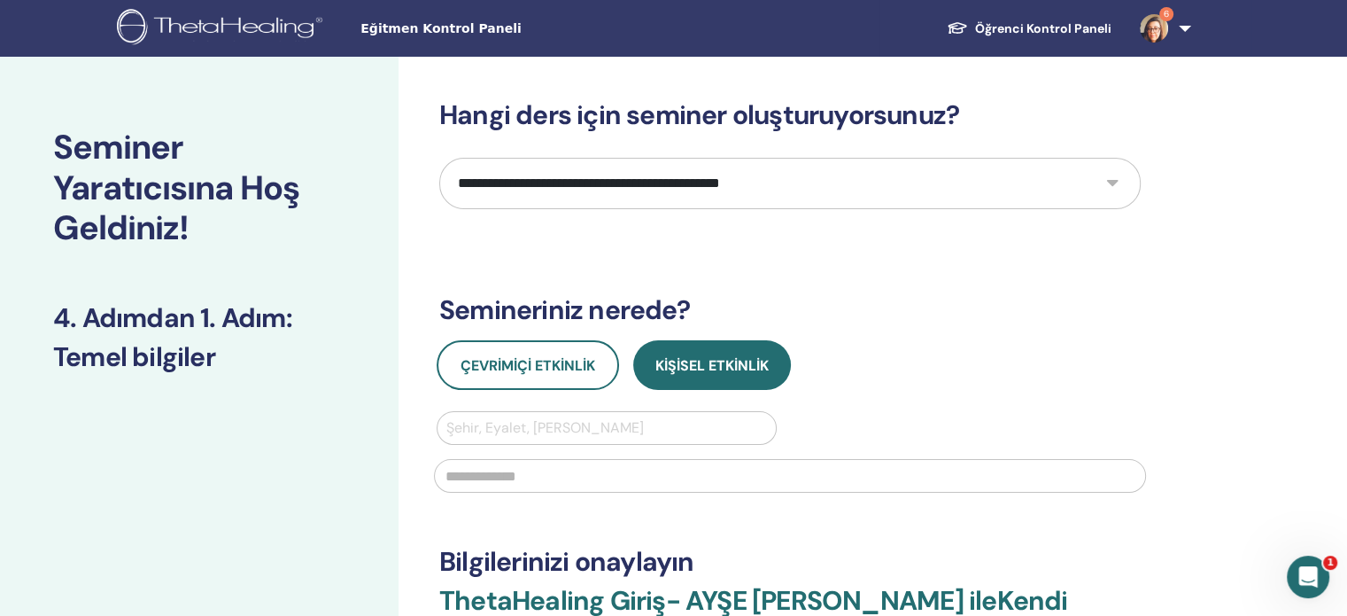
click at [605, 193] on select "**********" at bounding box center [789, 183] width 701 height 51
select select "*"
click at [439, 158] on select "**********" at bounding box center [789, 183] width 701 height 51
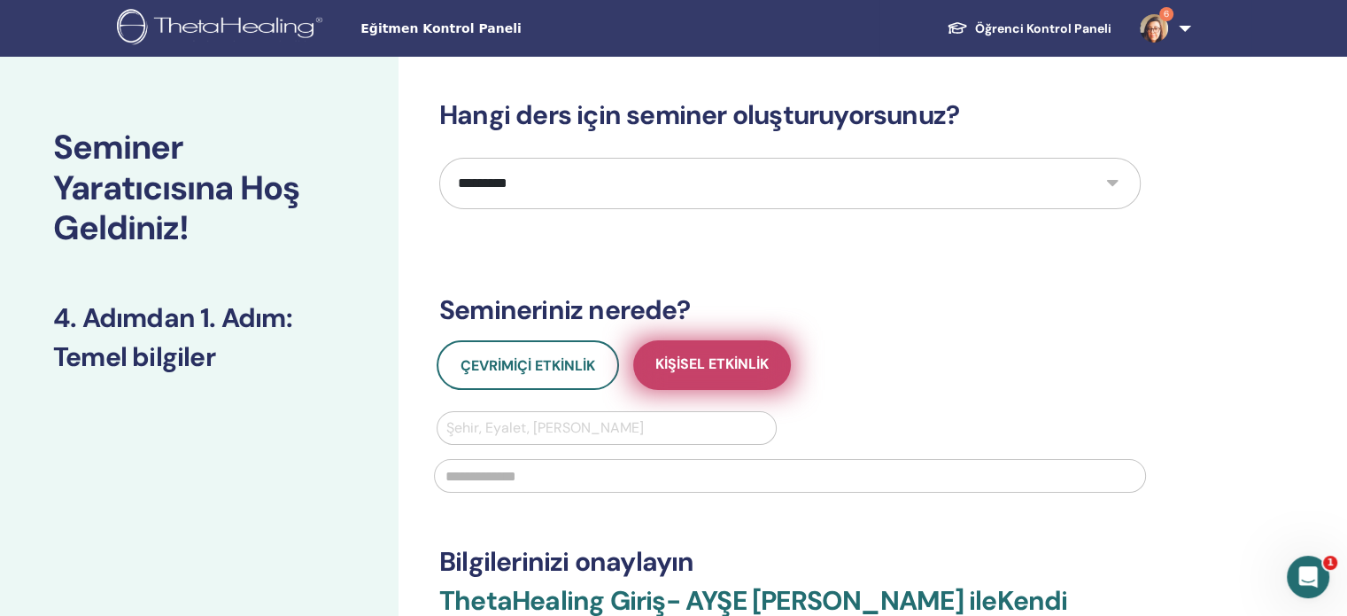
click at [695, 384] on button "Kişisel Etkinlik" at bounding box center [712, 365] width 158 height 50
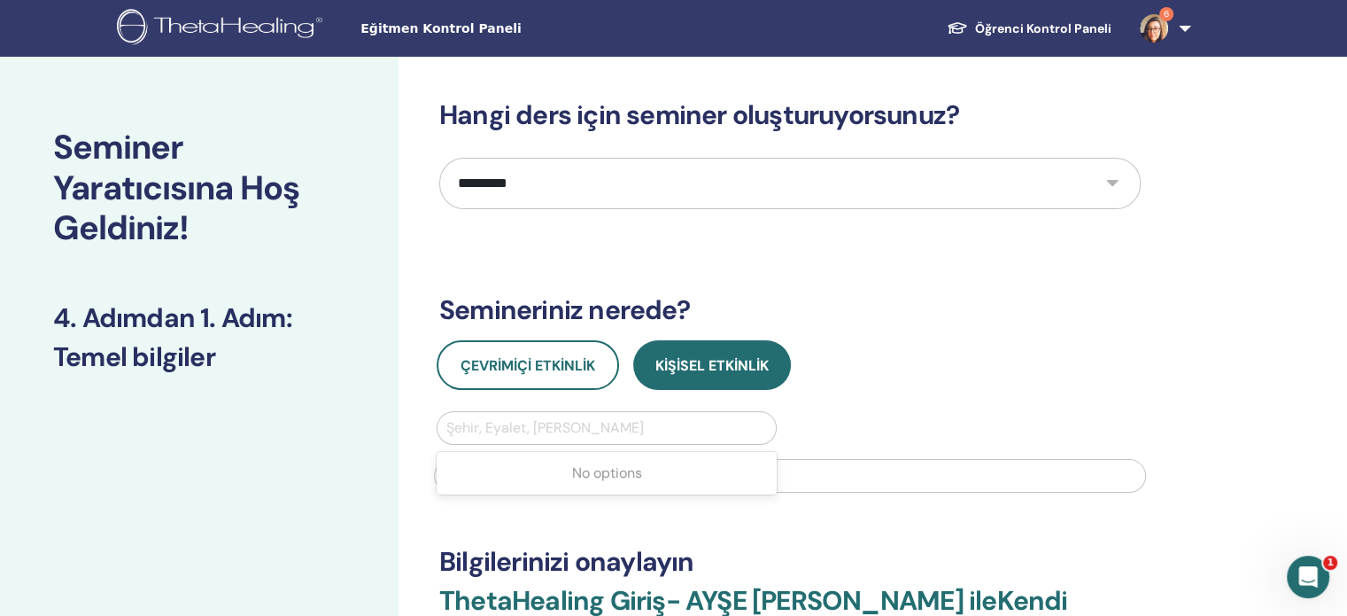
click at [616, 431] on div at bounding box center [606, 427] width 321 height 25
type input "*******"
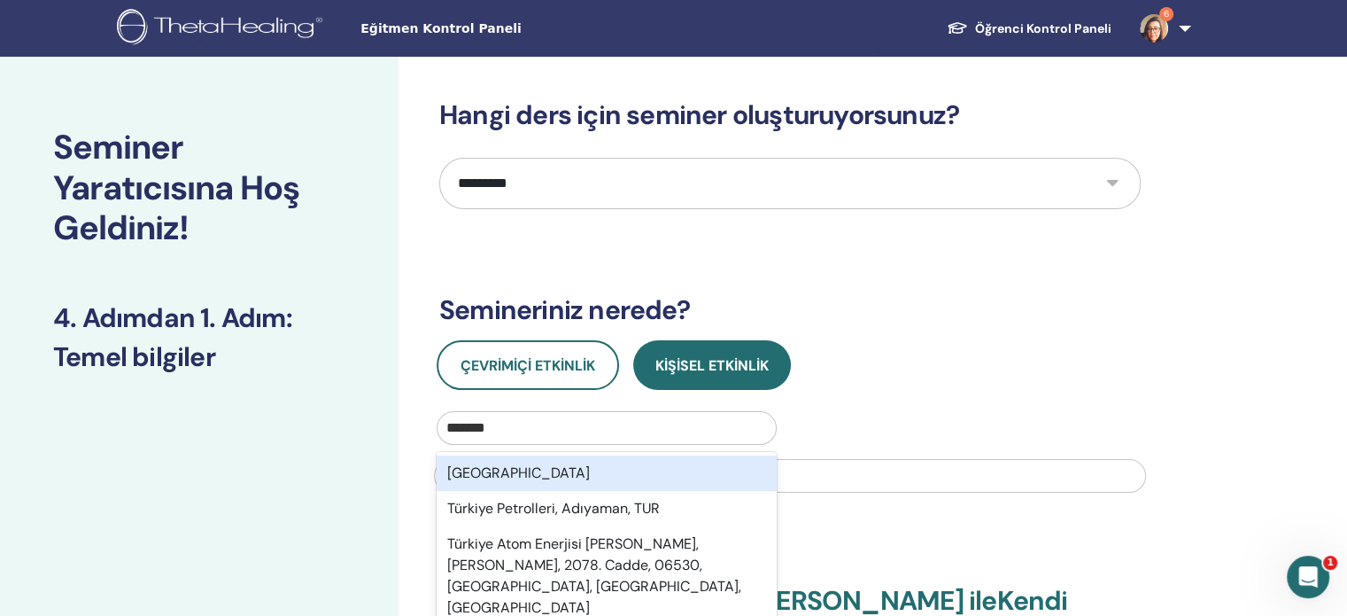
click at [606, 474] on div "Türkiye" at bounding box center [607, 472] width 340 height 35
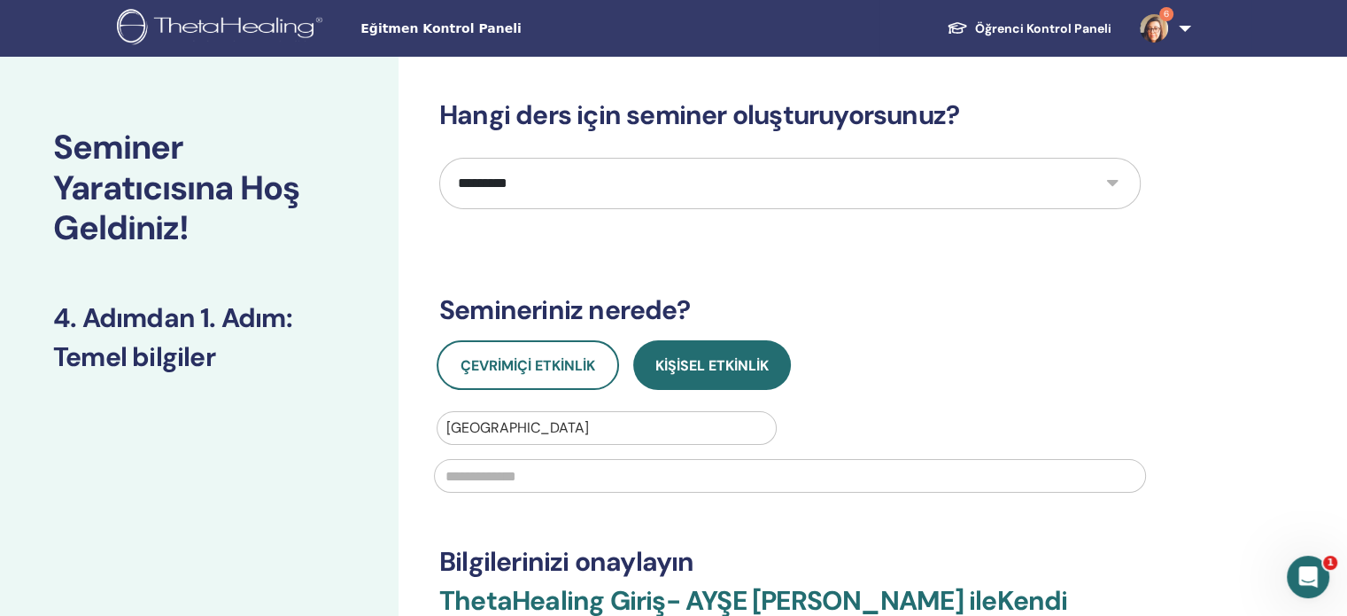
click at [598, 476] on input "text" at bounding box center [790, 476] width 712 height 34
type input "*******"
click at [677, 534] on div "**********" at bounding box center [789, 430] width 701 height 662
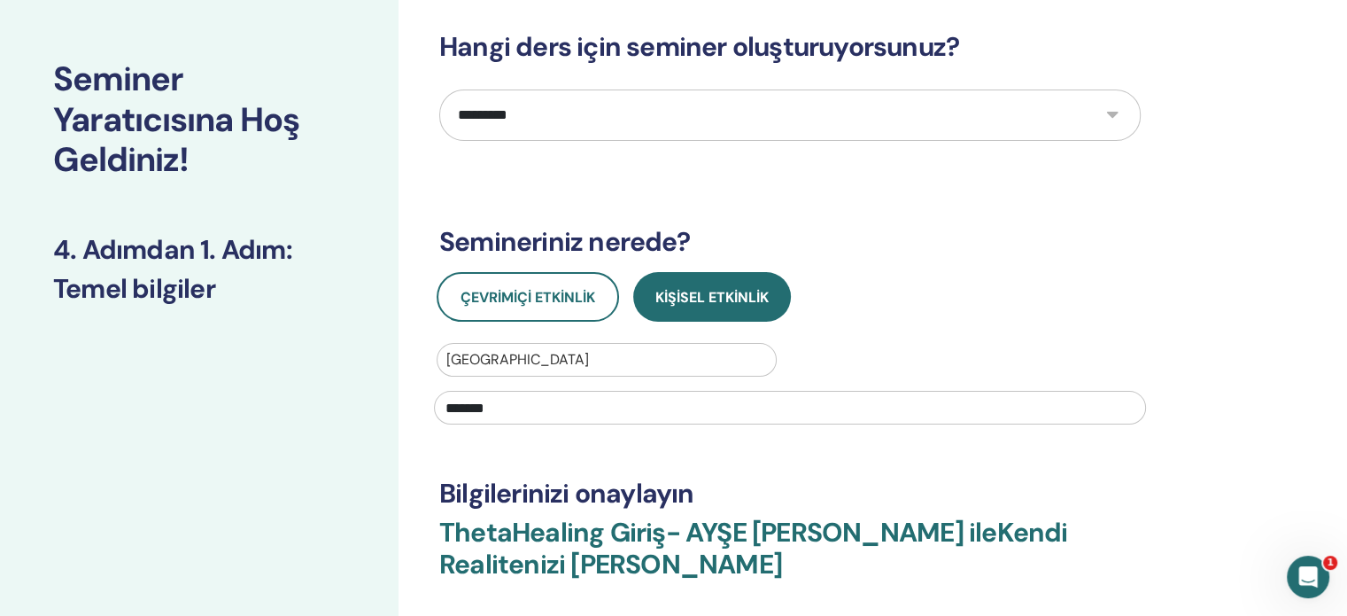
scroll to position [266, 0]
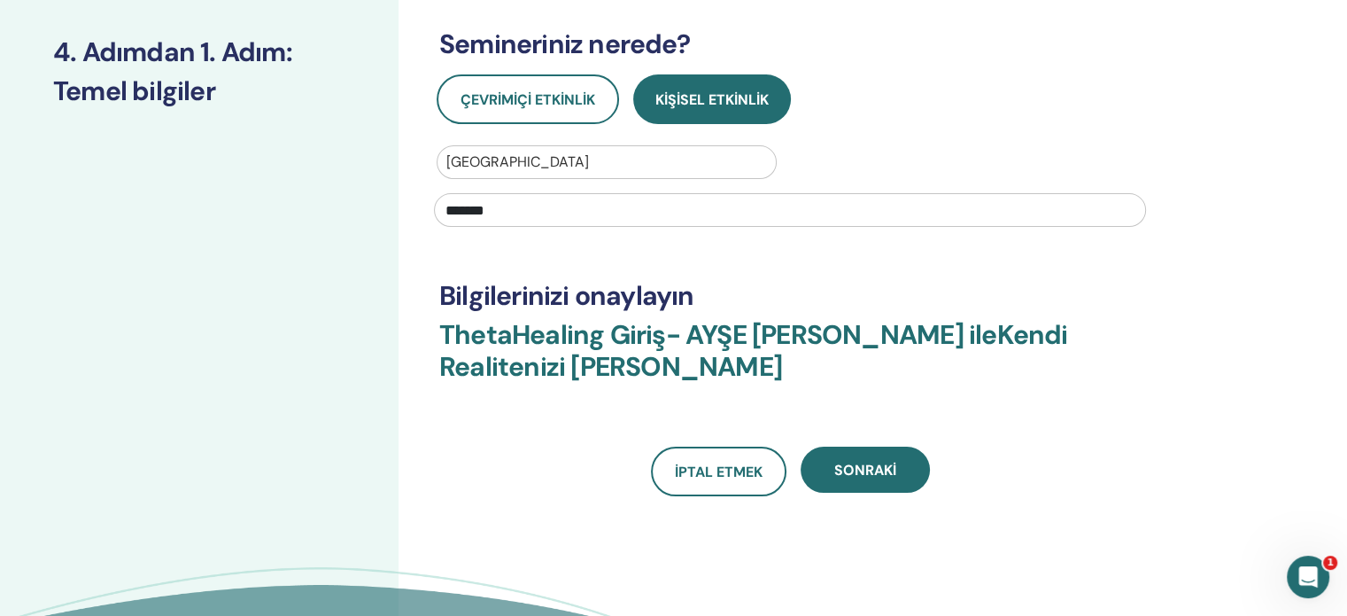
click at [875, 493] on div "Sonraki" at bounding box center [865, 471] width 129 height 50
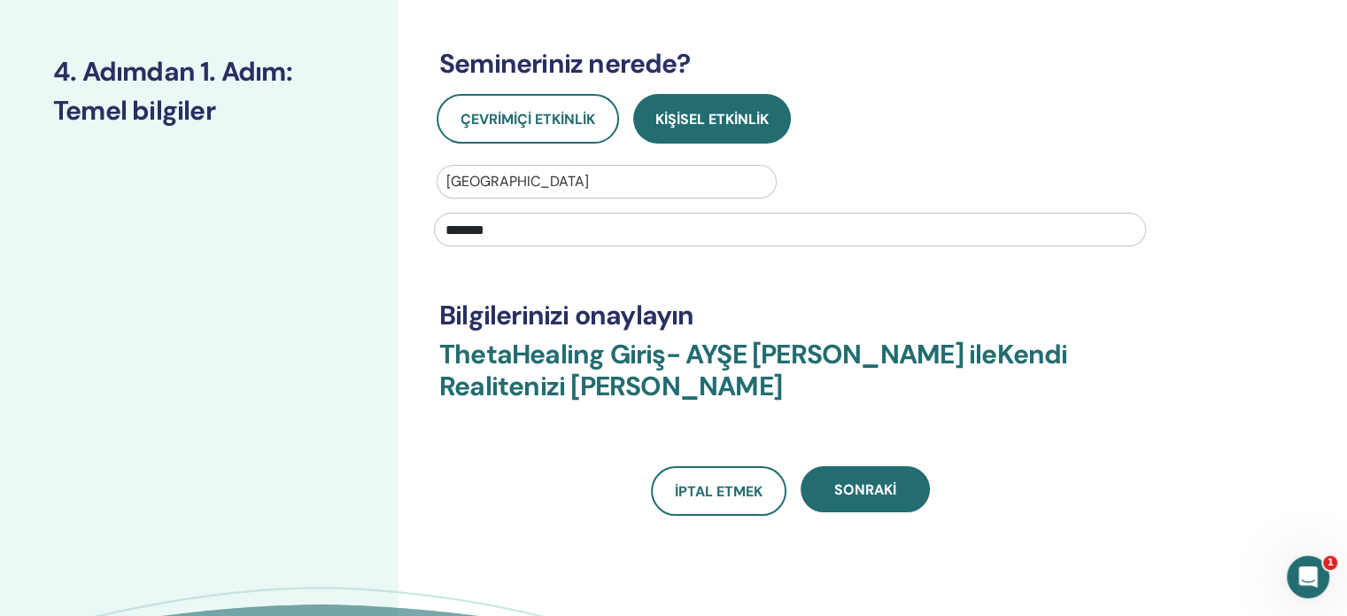
scroll to position [443, 0]
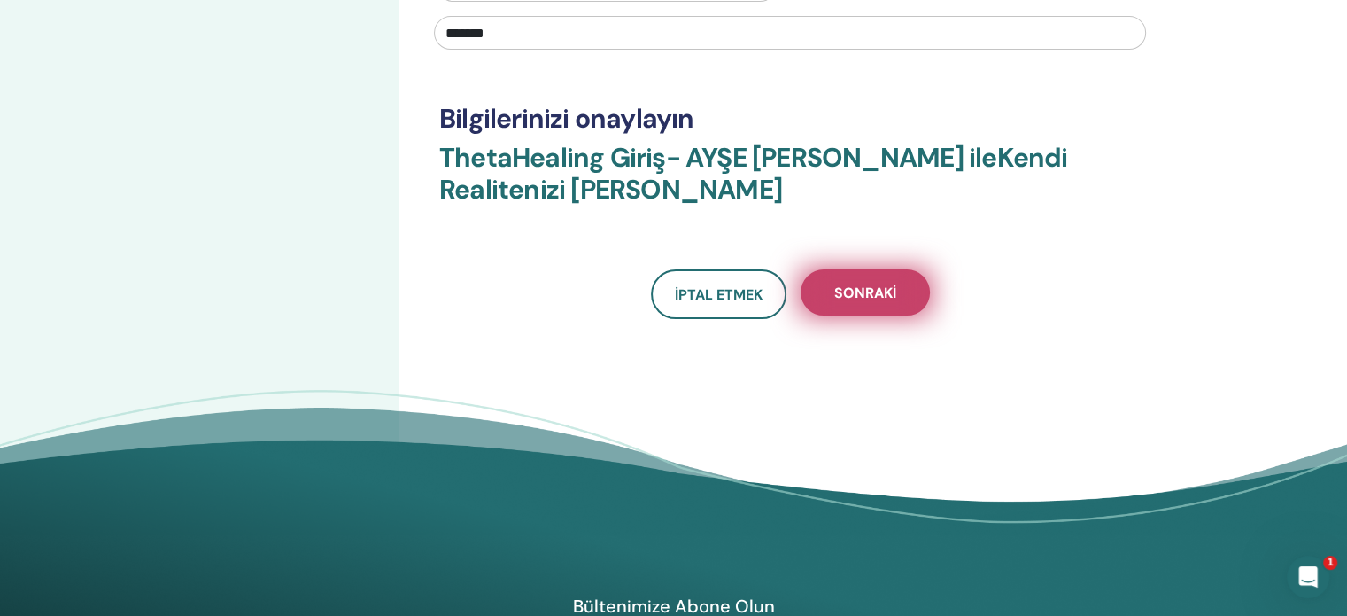
click at [850, 293] on font "Sonraki" at bounding box center [865, 292] width 62 height 19
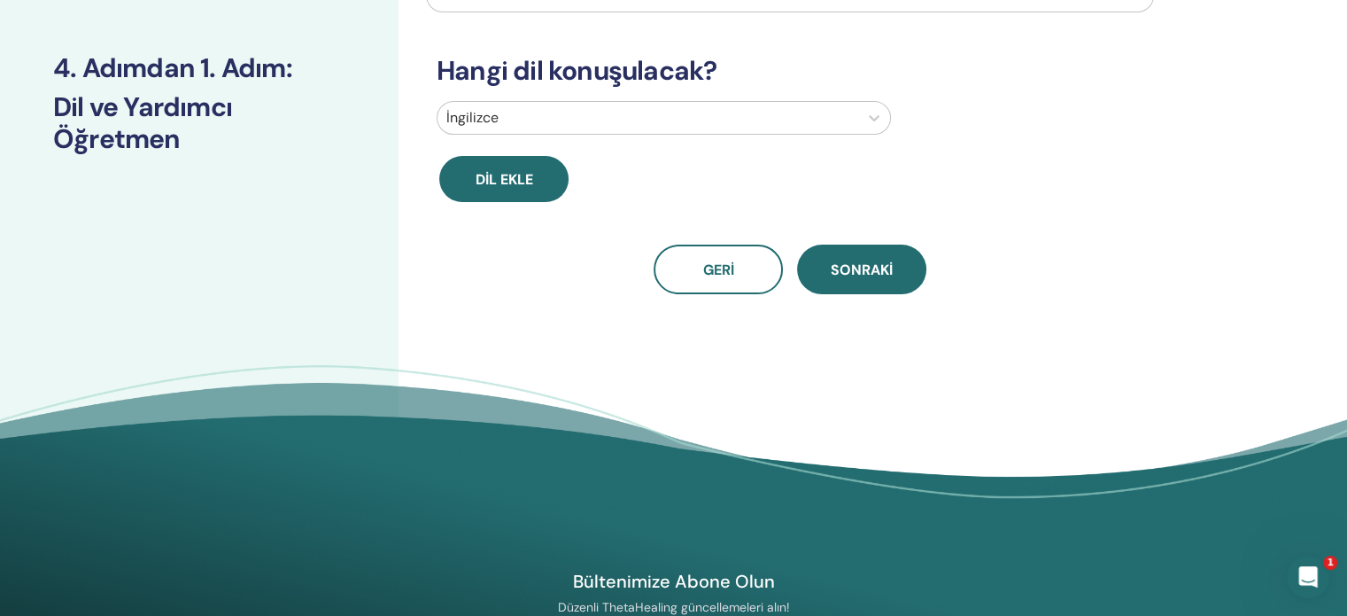
scroll to position [89, 0]
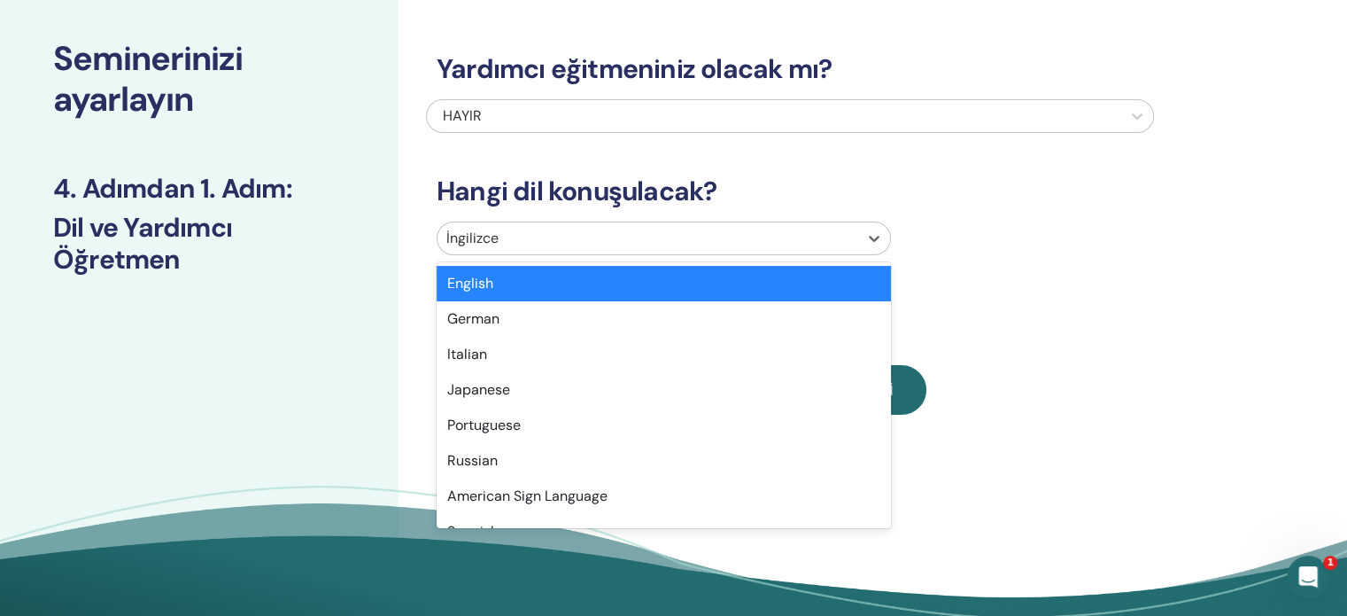
click at [567, 244] on div at bounding box center [647, 238] width 403 height 25
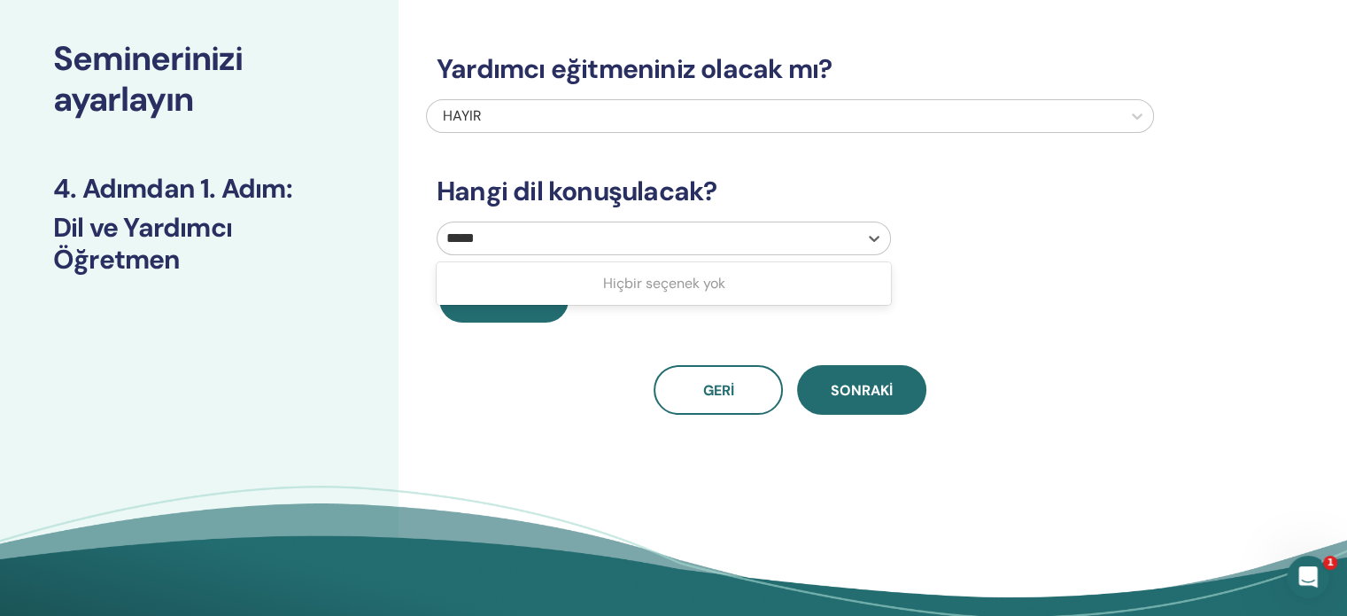
type input "****"
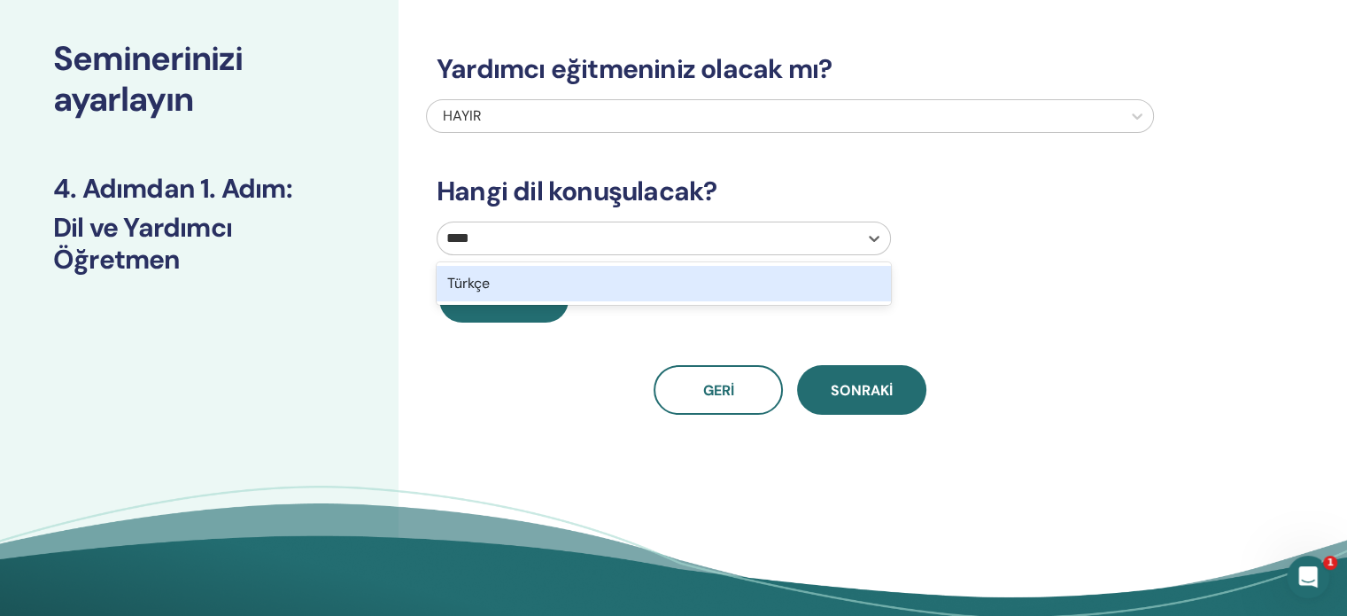
click at [648, 283] on div "Türkçe" at bounding box center [664, 283] width 454 height 35
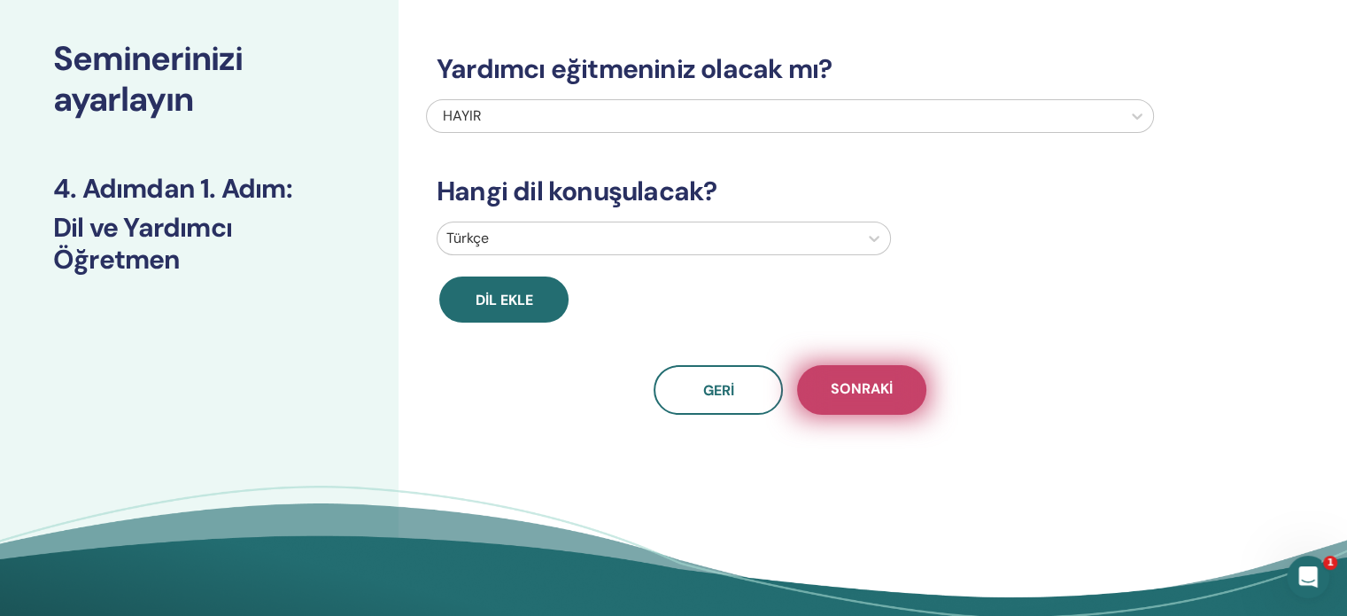
click at [886, 404] on button "Sonraki" at bounding box center [861, 390] width 129 height 50
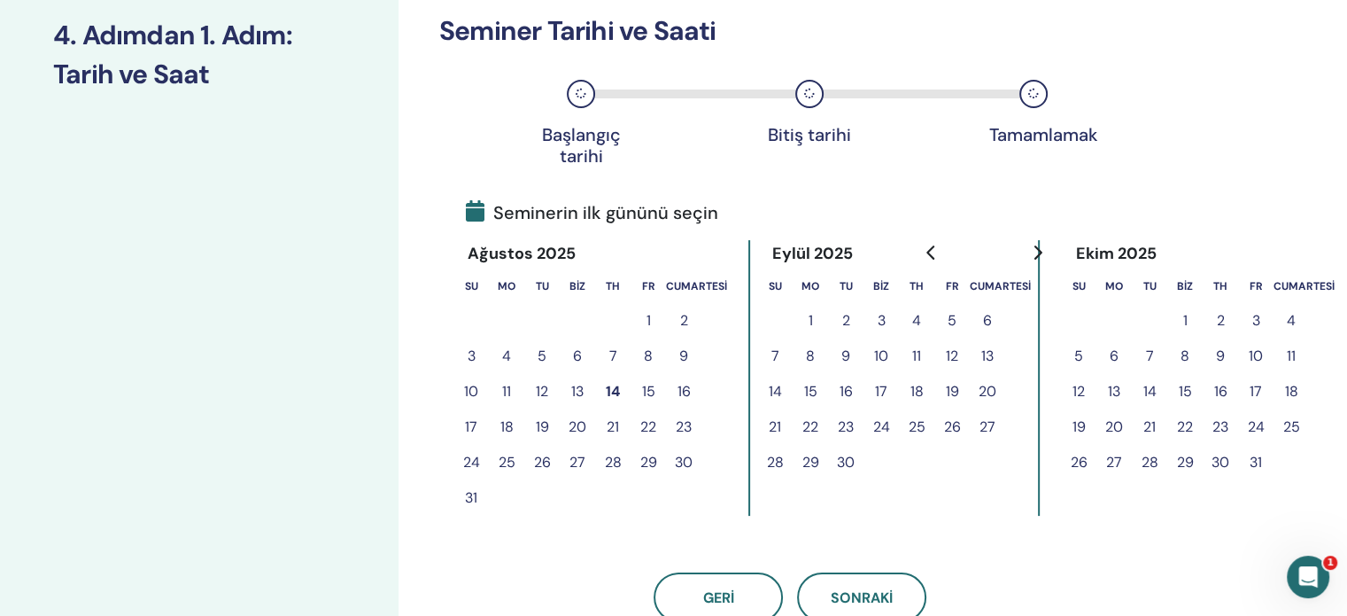
scroll to position [443, 0]
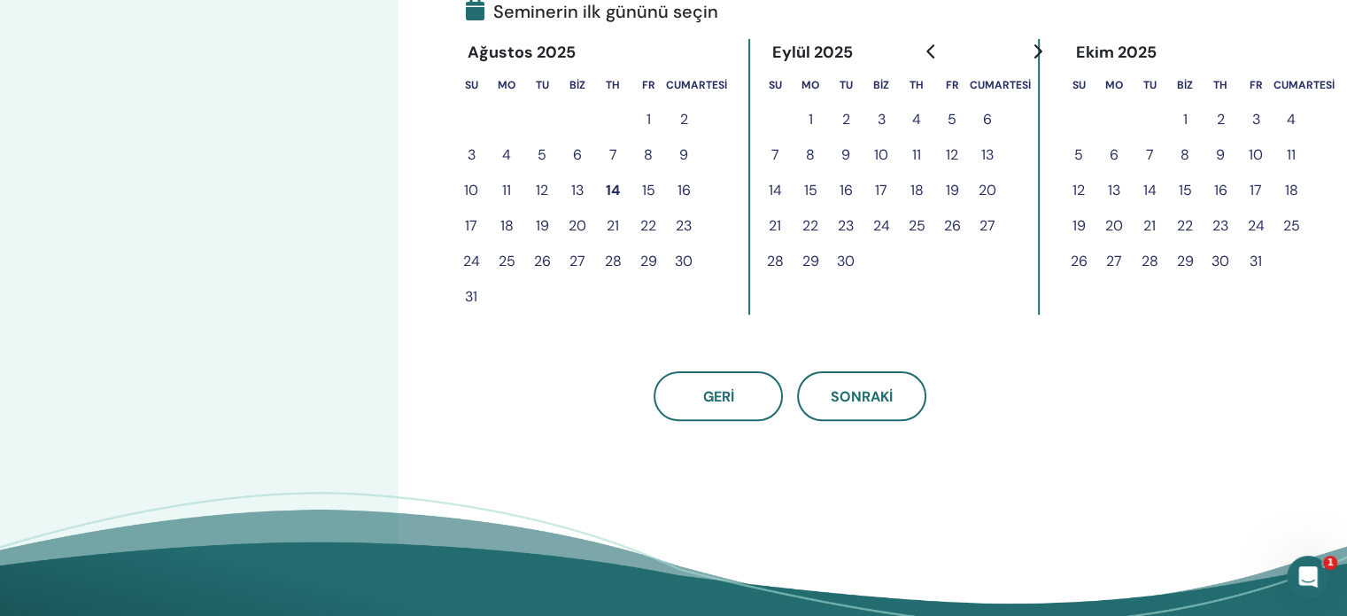
click at [466, 232] on font "17" at bounding box center [471, 225] width 12 height 19
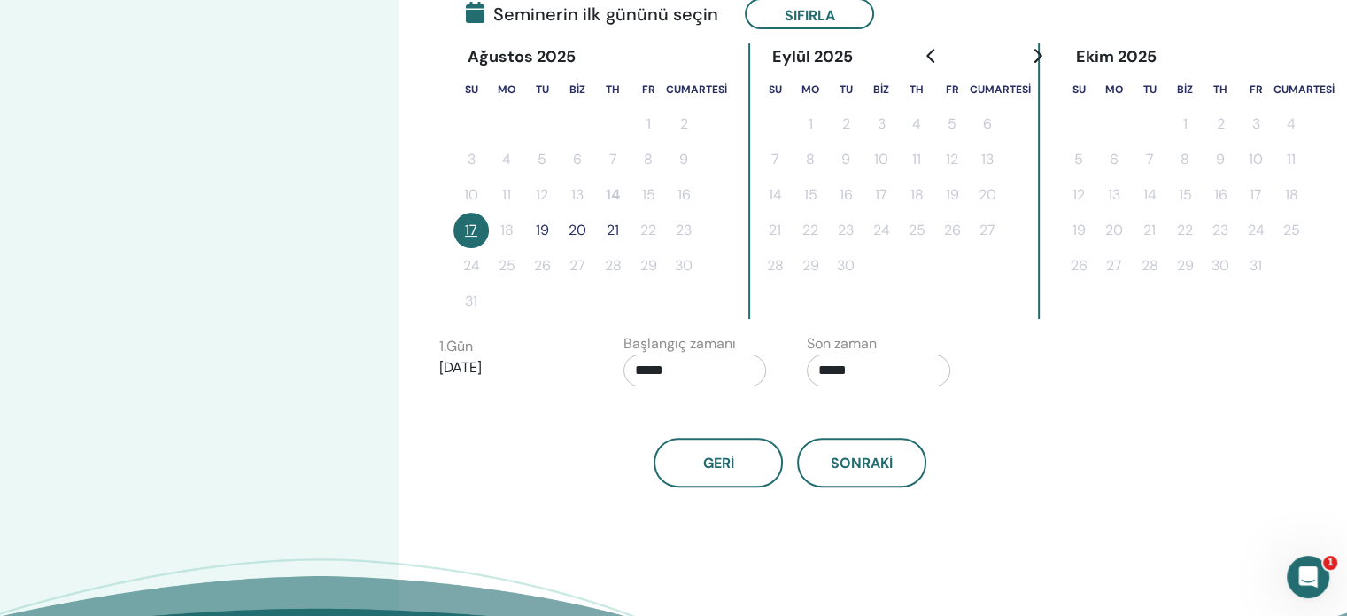
click at [538, 231] on font "19" at bounding box center [542, 230] width 13 height 19
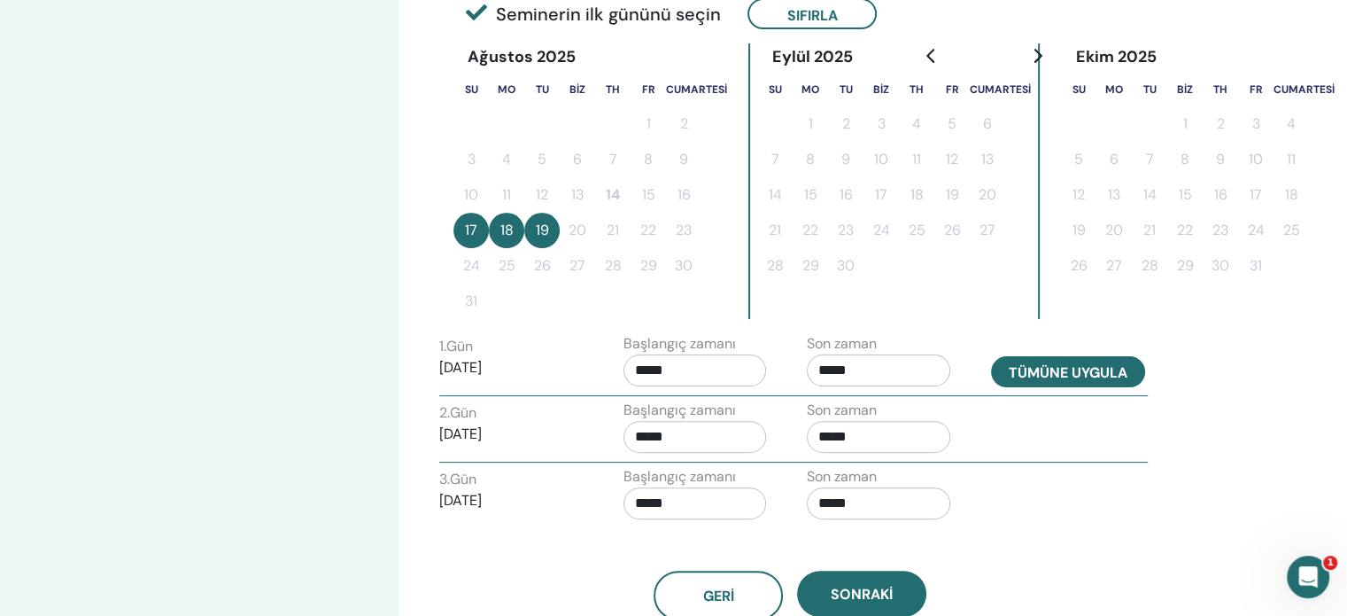
click at [1027, 375] on font "Tümüne uygula" at bounding box center [1068, 372] width 119 height 19
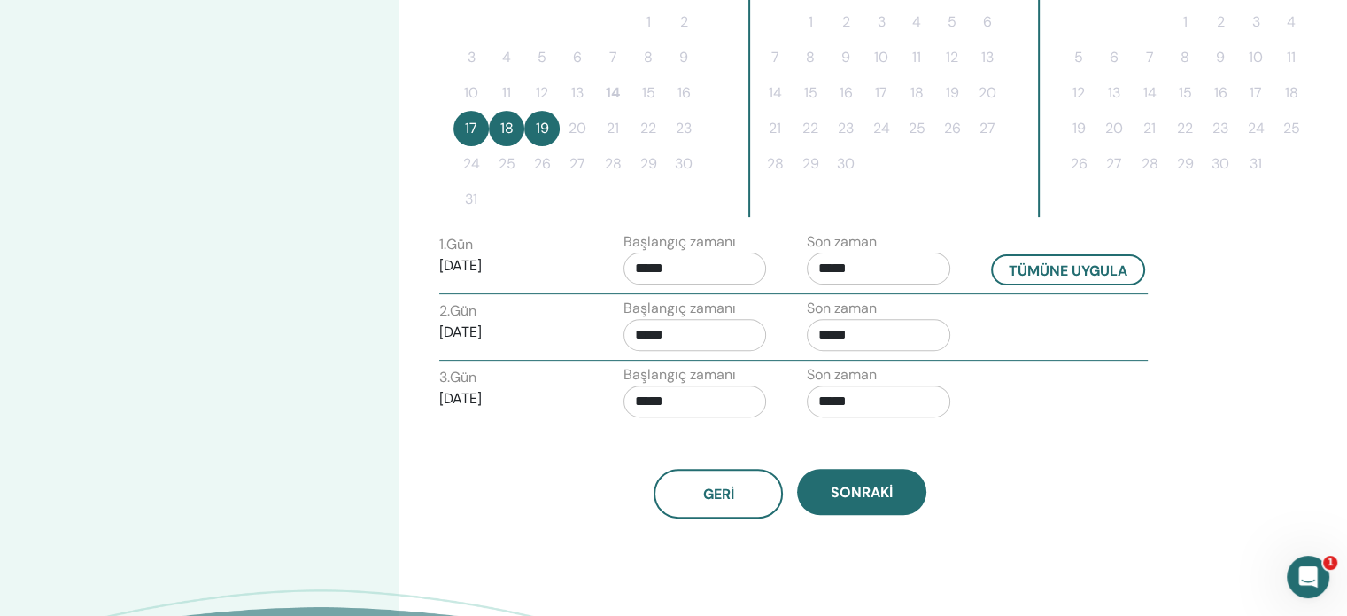
scroll to position [709, 0]
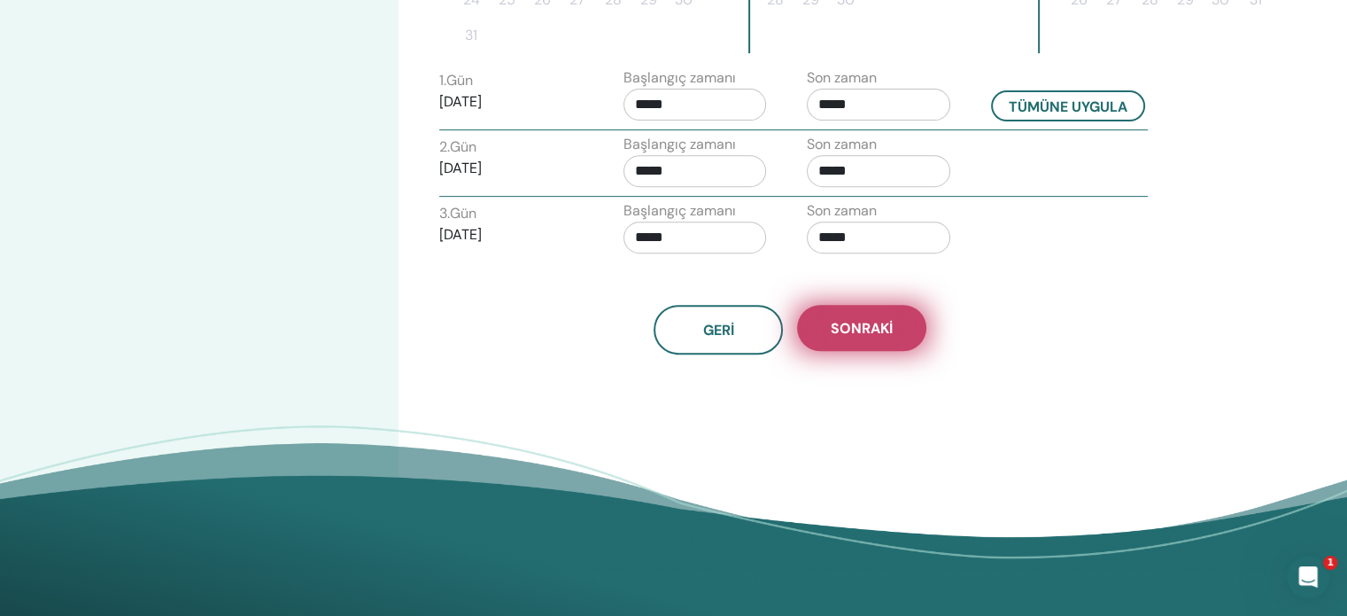
click at [875, 335] on button "Sonraki" at bounding box center [861, 328] width 129 height 46
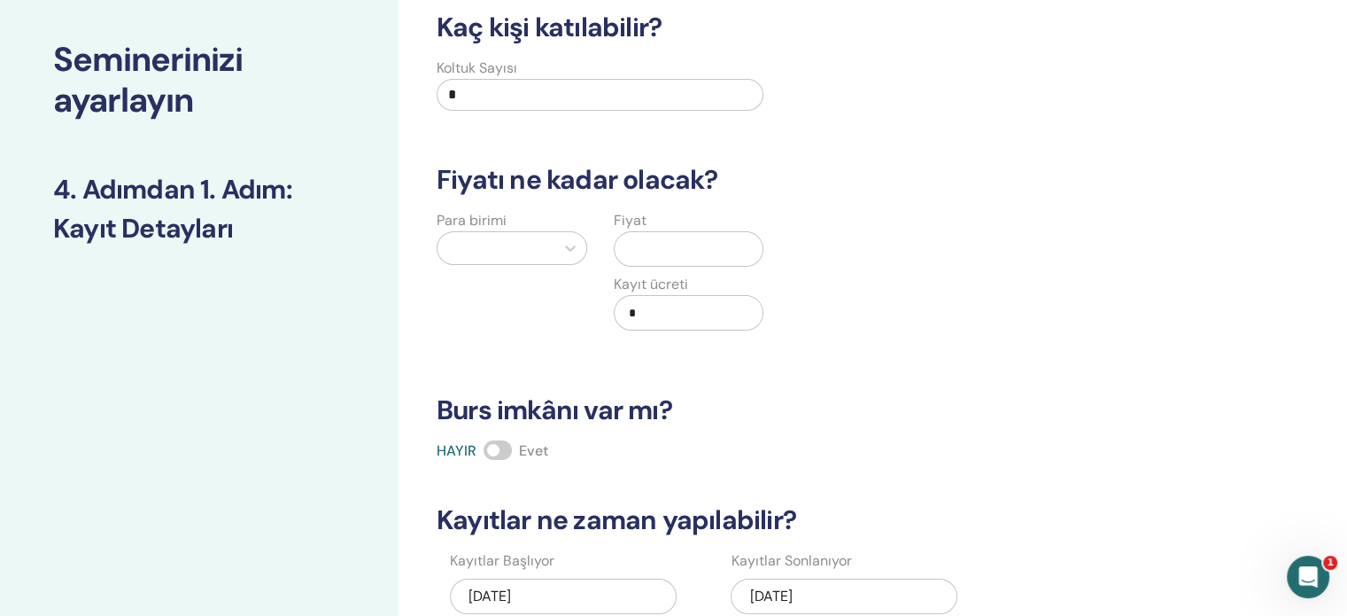
scroll to position [0, 0]
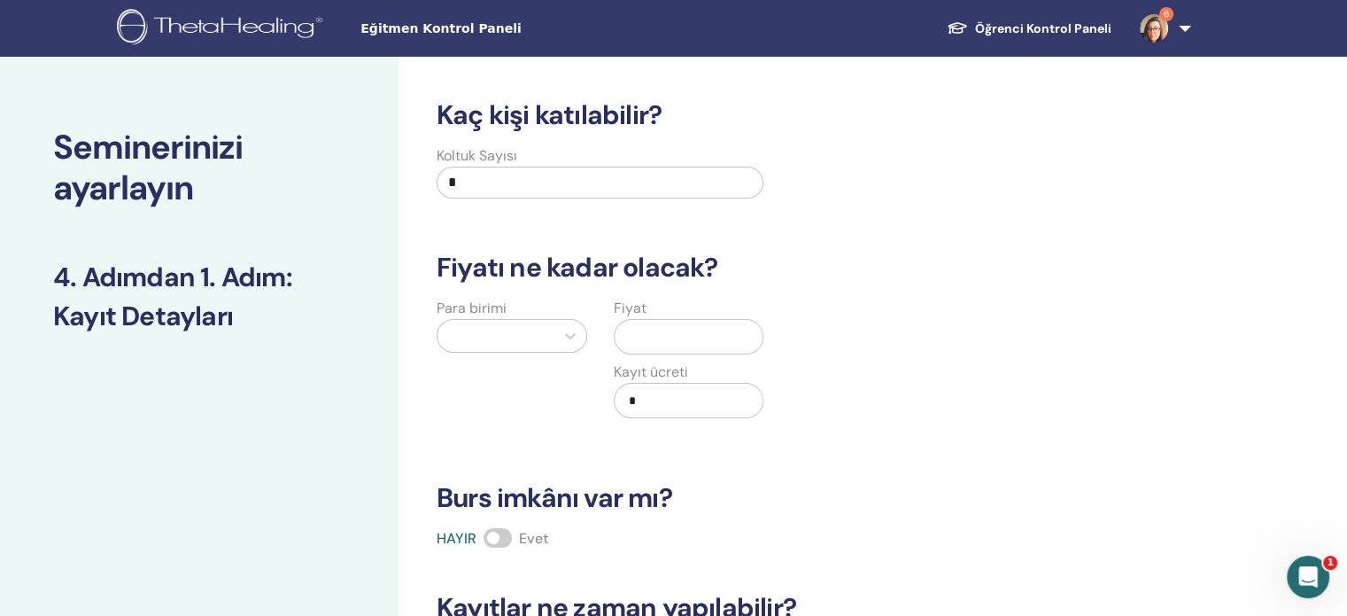
drag, startPoint x: 485, startPoint y: 176, endPoint x: 345, endPoint y: 160, distance: 140.8
click at [345, 160] on div "Seminerinizi ayarlayın 4. Adımdan 1. Adım : Kayıt Detayları Kaç kişi katılabili…" at bounding box center [673, 555] width 1347 height 997
type input "*"
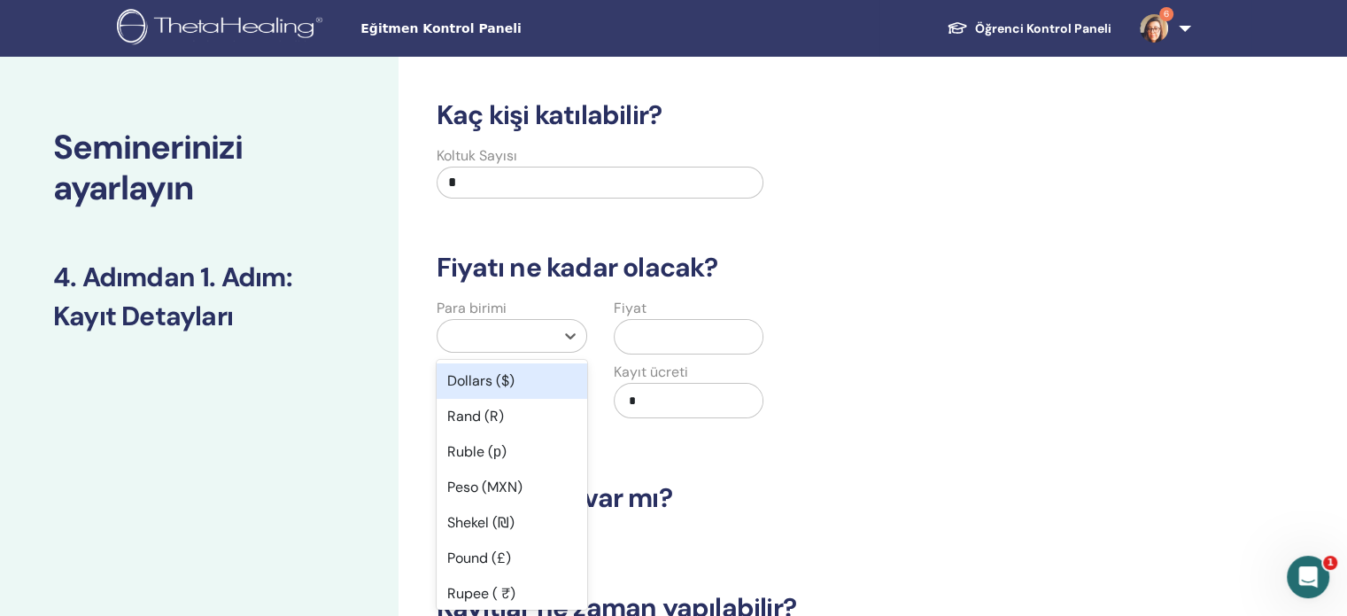
click at [477, 329] on div at bounding box center [495, 335] width 99 height 25
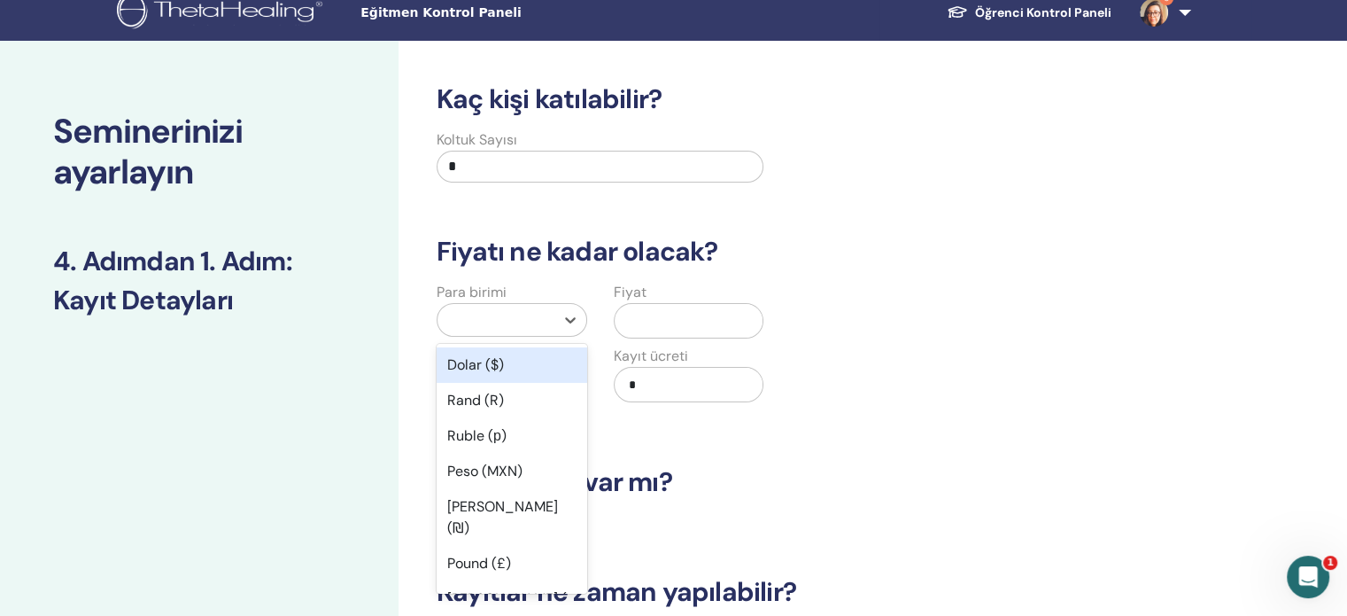
click at [484, 368] on font "Dolar ($)" at bounding box center [475, 364] width 57 height 19
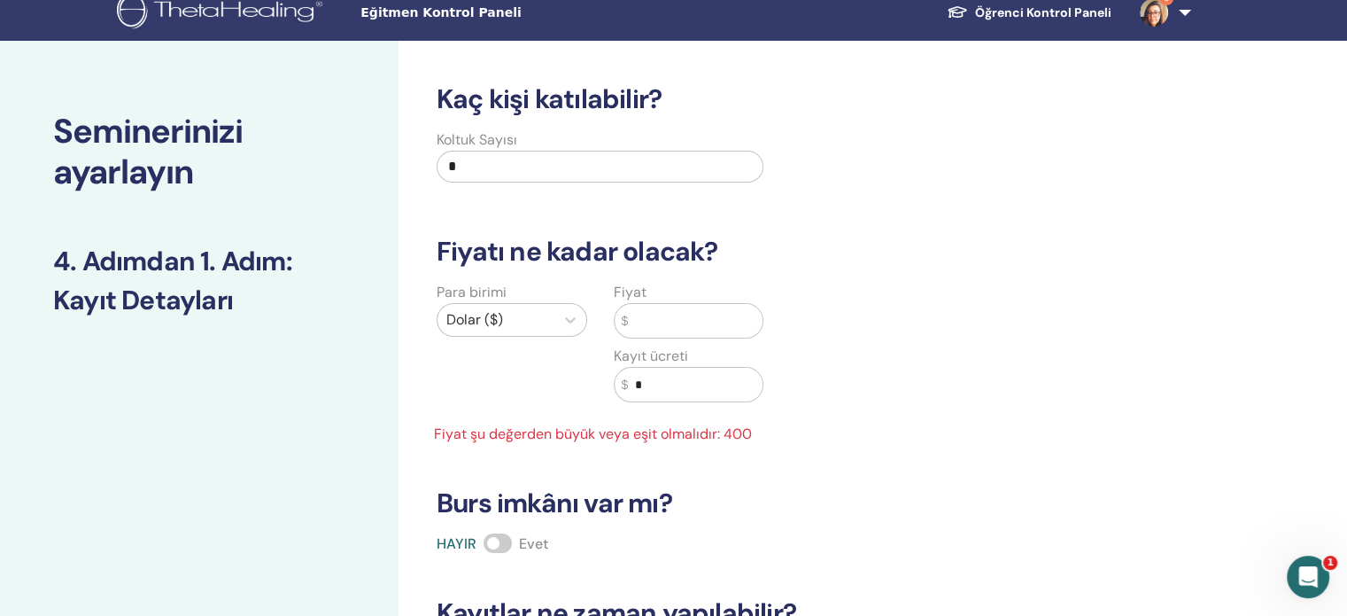
click at [701, 341] on div "Fiyat $ Kayıt ücreti $ *" at bounding box center [688, 353] width 177 height 142
click at [678, 322] on input "text" at bounding box center [695, 321] width 135 height 34
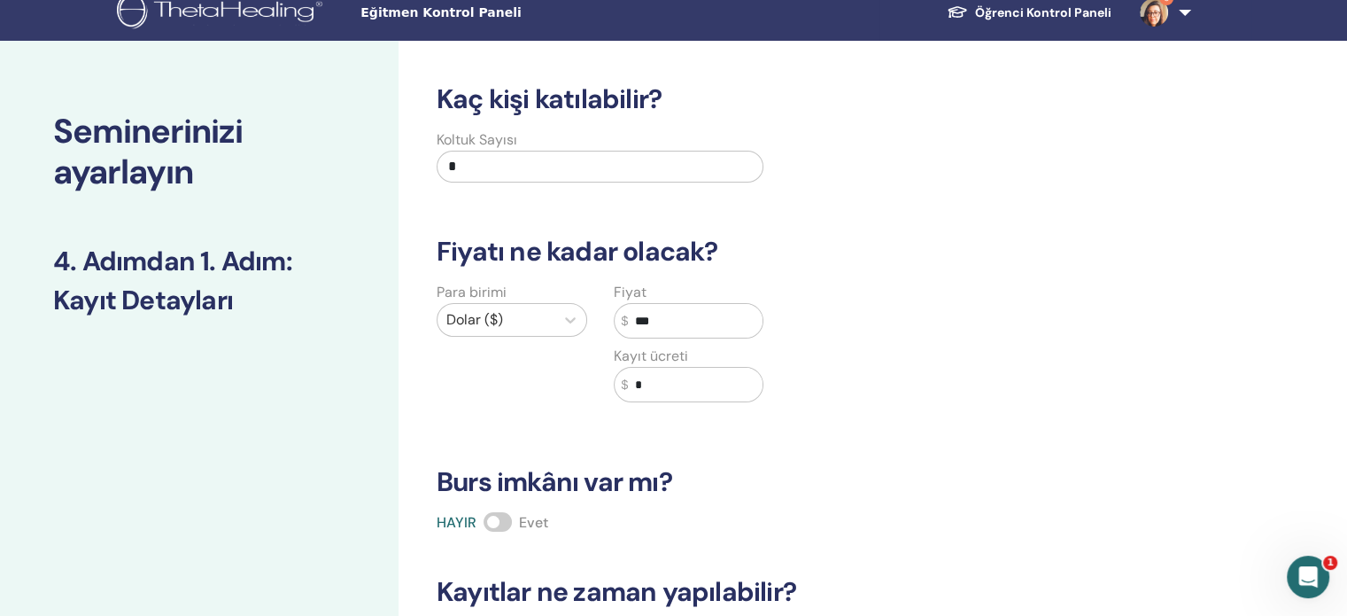
type input "***"
click at [856, 449] on div "Kaç kişi katılabilir? Koltuk Sayısı * Fiyatı ne kadar olacak? Para birimi Dolar…" at bounding box center [790, 436] width 728 height 707
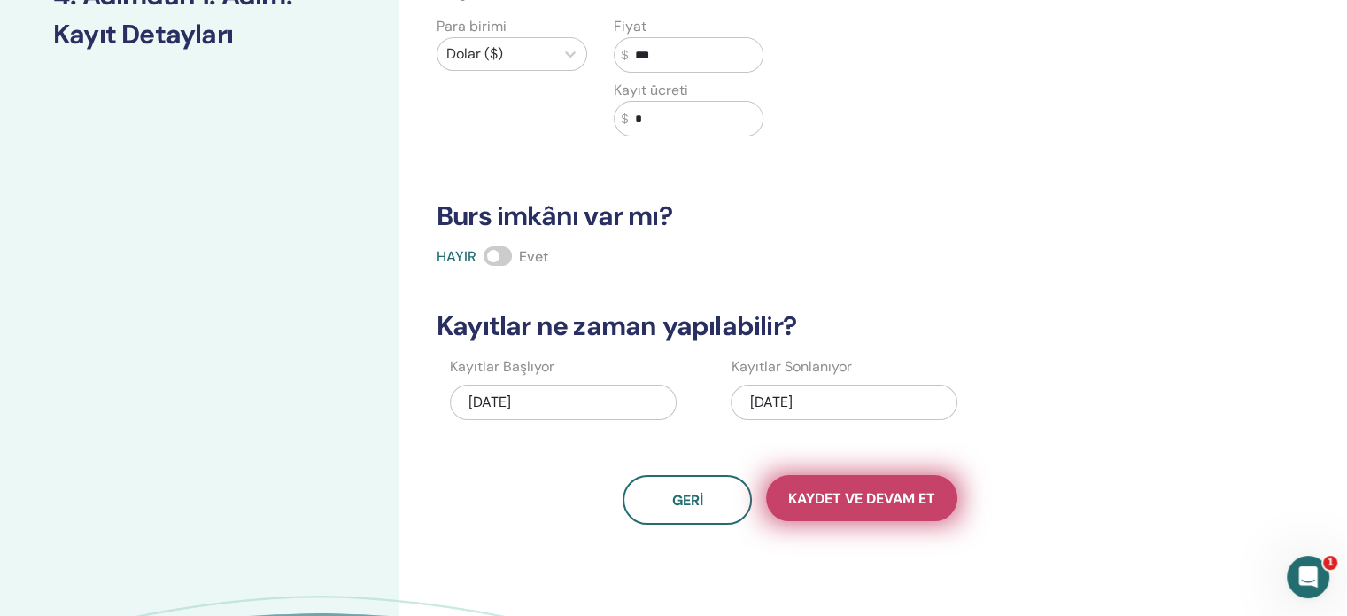
click at [890, 499] on font "Kaydet ve Devam Et" at bounding box center [861, 498] width 147 height 19
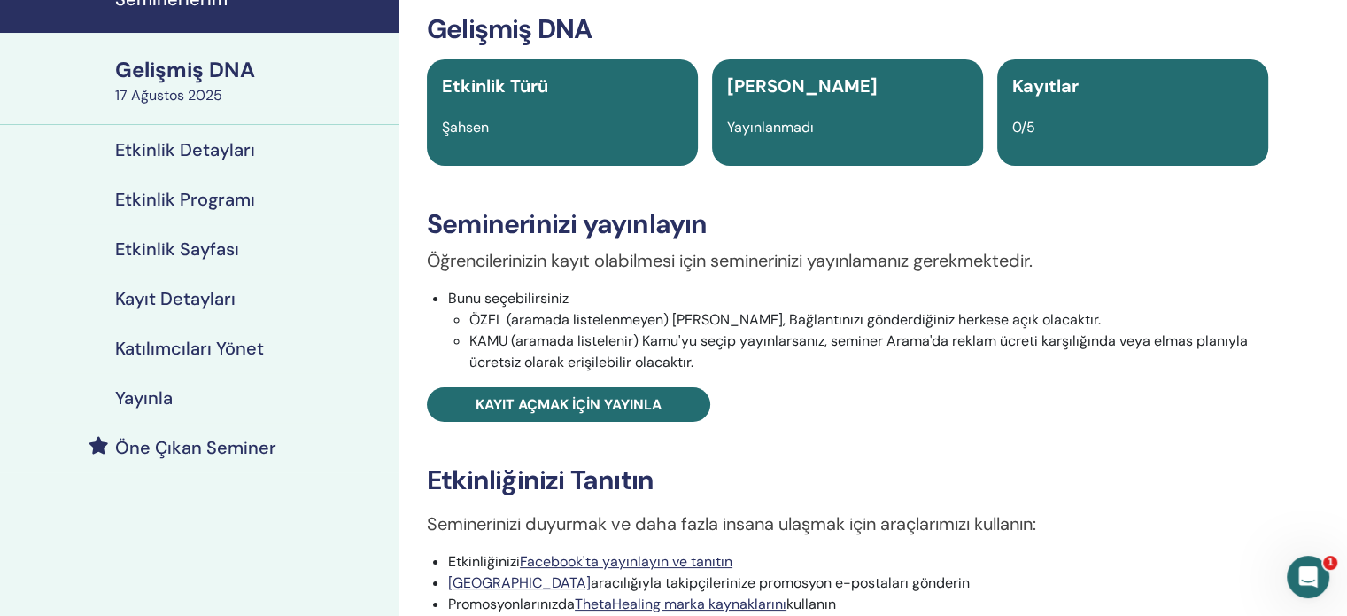
scroll to position [89, 0]
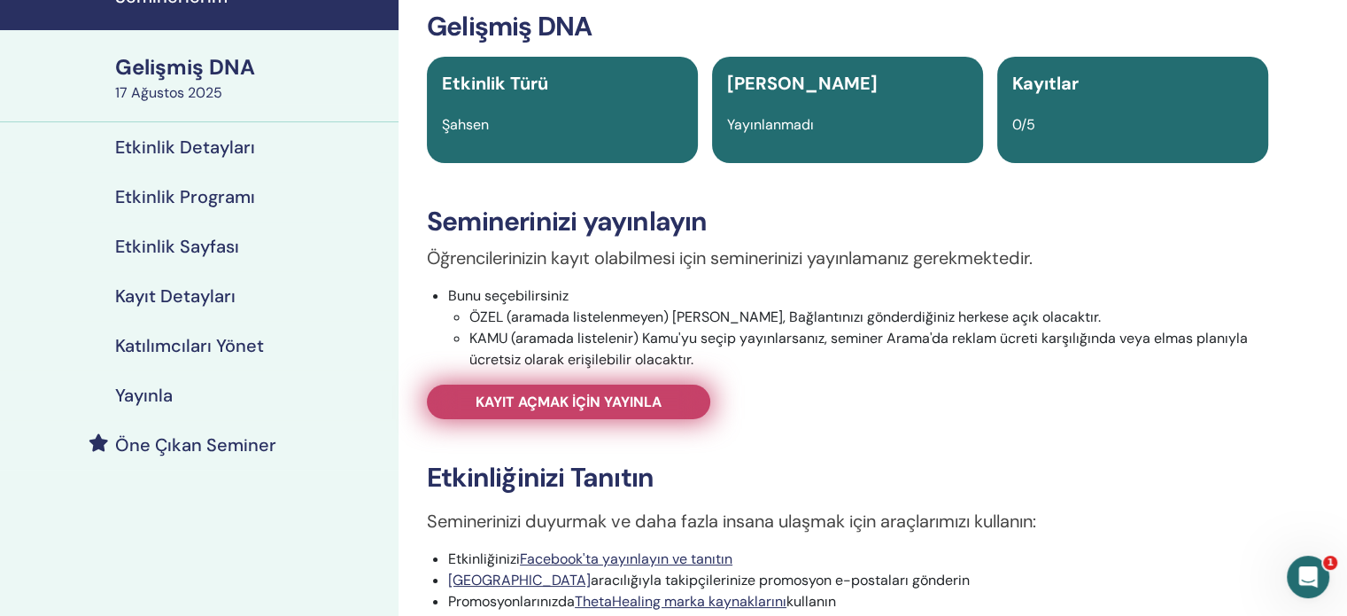
click at [691, 416] on link "Kayıt açmak için yayınla" at bounding box center [568, 401] width 283 height 35
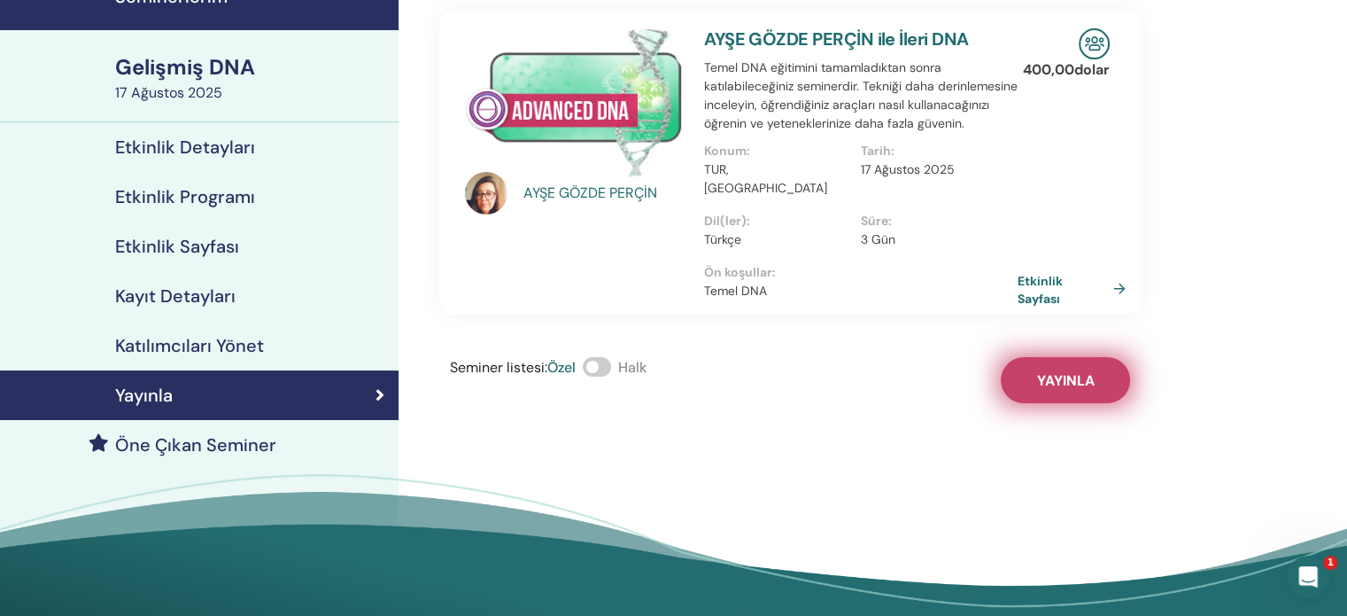
click at [1070, 371] on font "Yayınla" at bounding box center [1066, 380] width 58 height 19
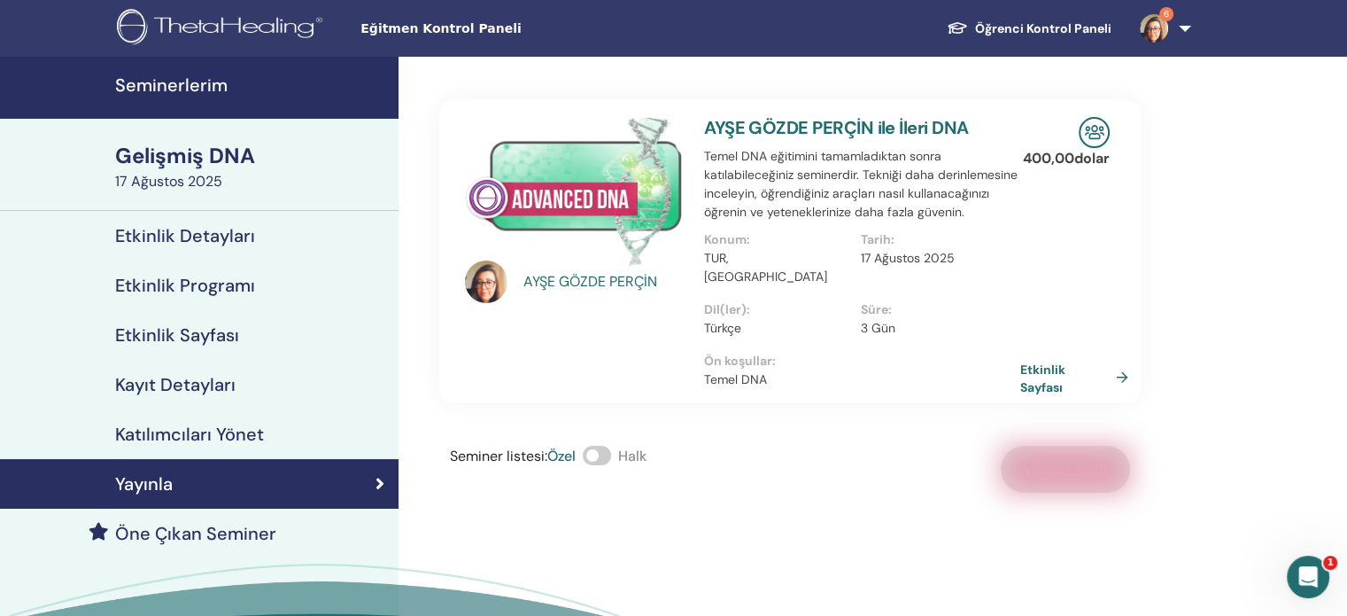
click at [1045, 361] on font "Etkinlik Sayfası" at bounding box center [1042, 377] width 45 height 33
